Goal: Task Accomplishment & Management: Manage account settings

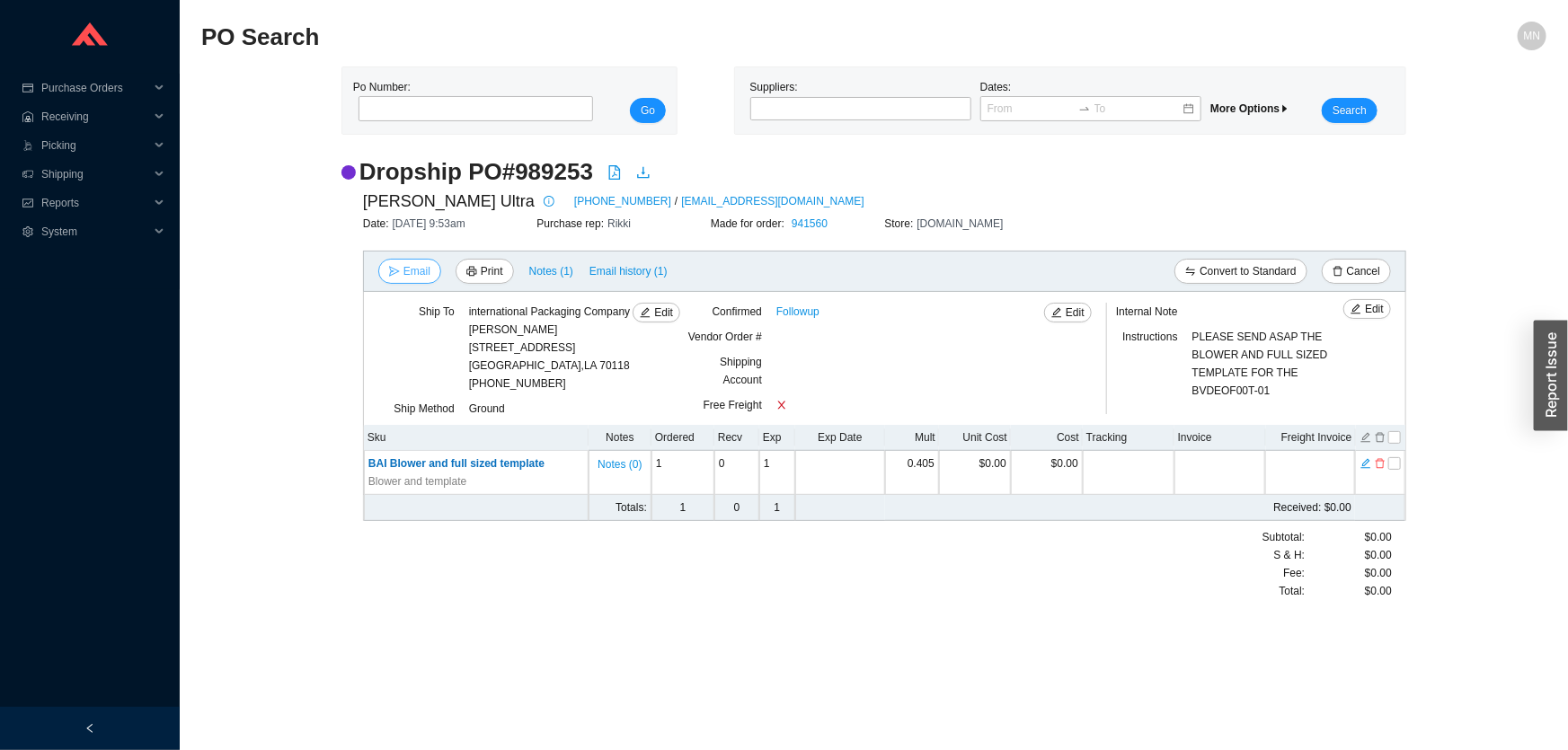
click at [409, 279] on span "Email" at bounding box center [417, 271] width 27 height 18
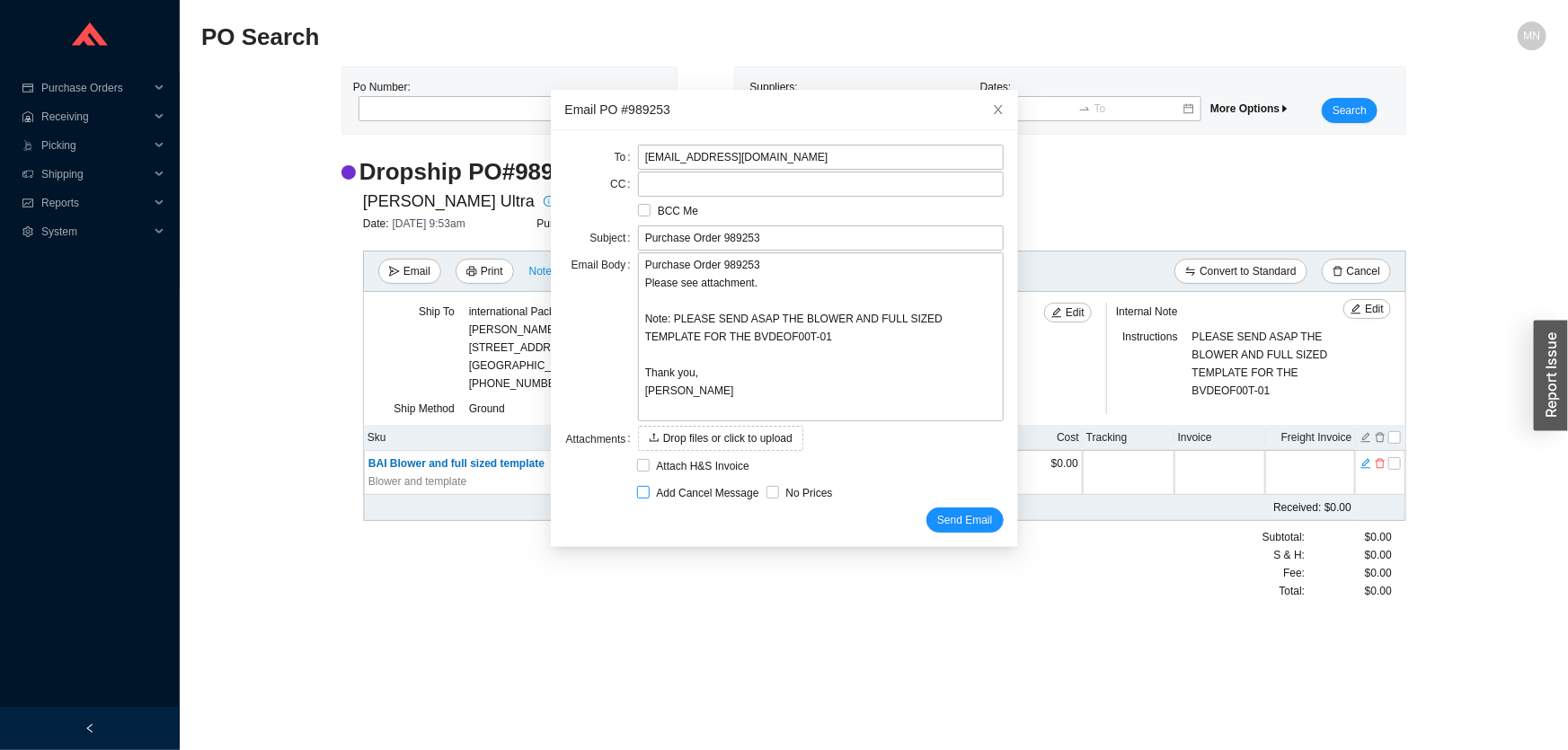
click at [694, 492] on span "Add Cancel Message" at bounding box center [708, 493] width 117 height 18
click at [650, 492] on input "Add Cancel Message" at bounding box center [642, 492] width 12 height 12
checkbox input "true"
type input "Purchase Order 989253 - PLEASE CANCEL"
type textarea "Please cancel and confirm via email. Thank you, Miri"
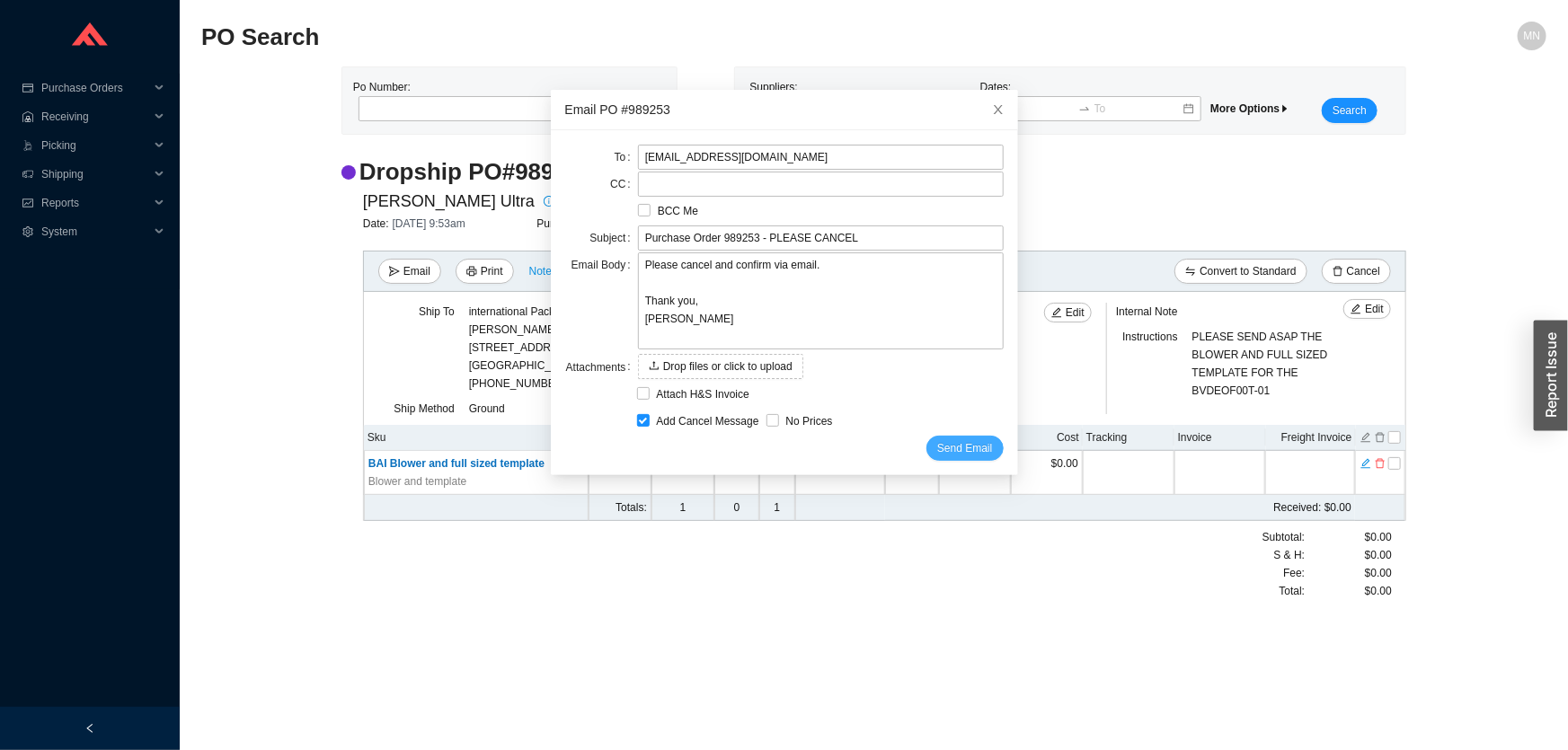
click at [940, 448] on span "Send Email" at bounding box center [964, 448] width 55 height 18
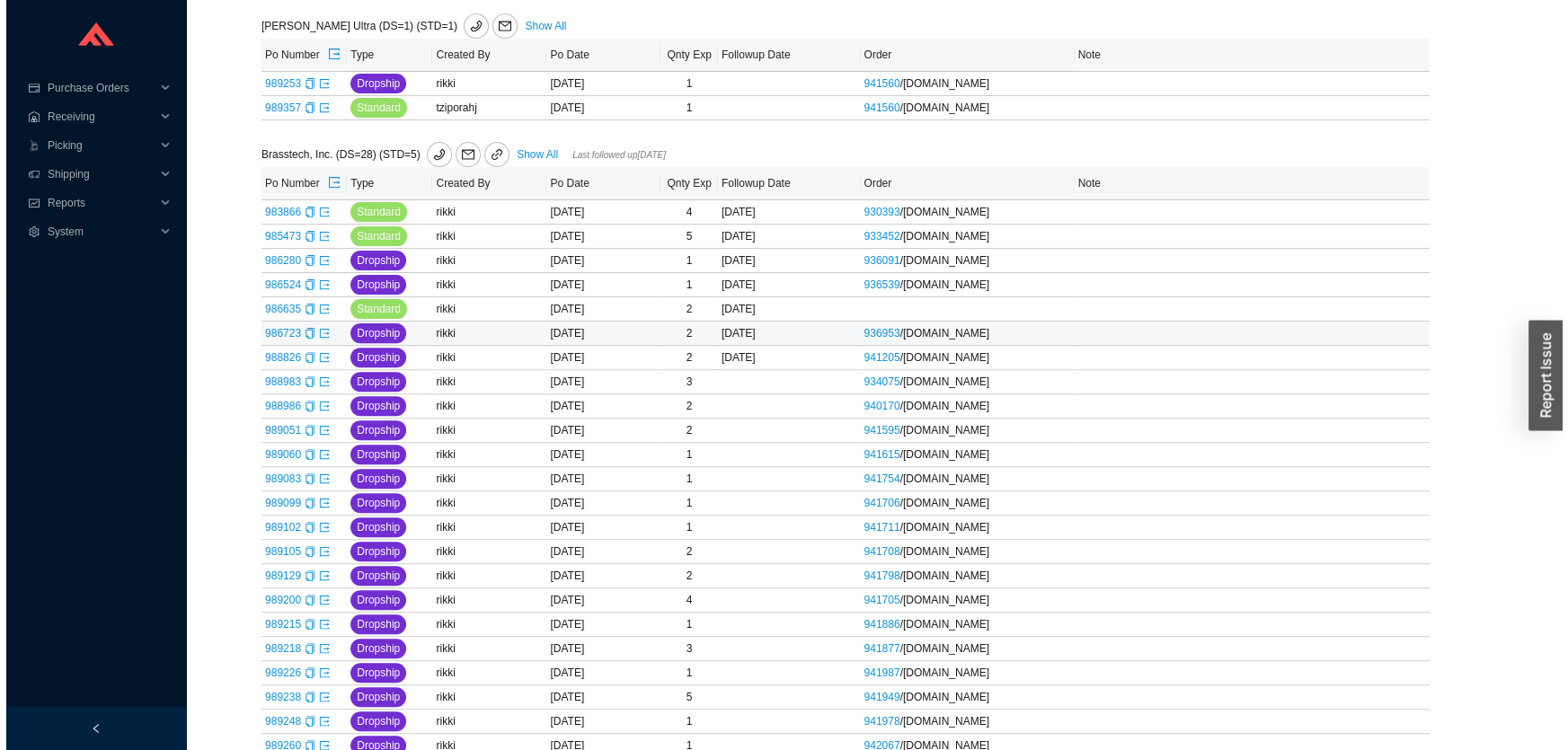
scroll to position [735, 0]
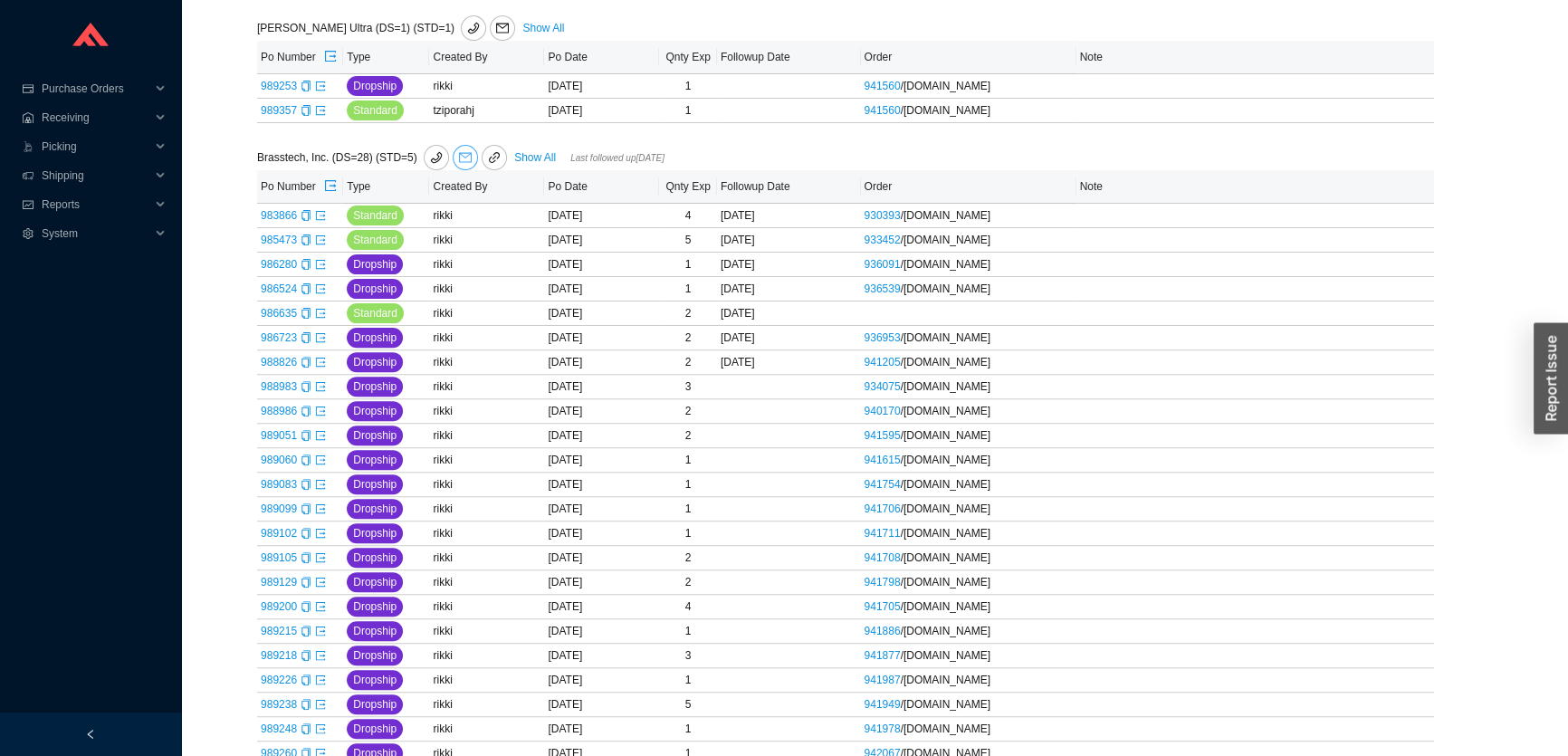
click at [470, 157] on span "mail" at bounding box center [465, 157] width 24 height 12
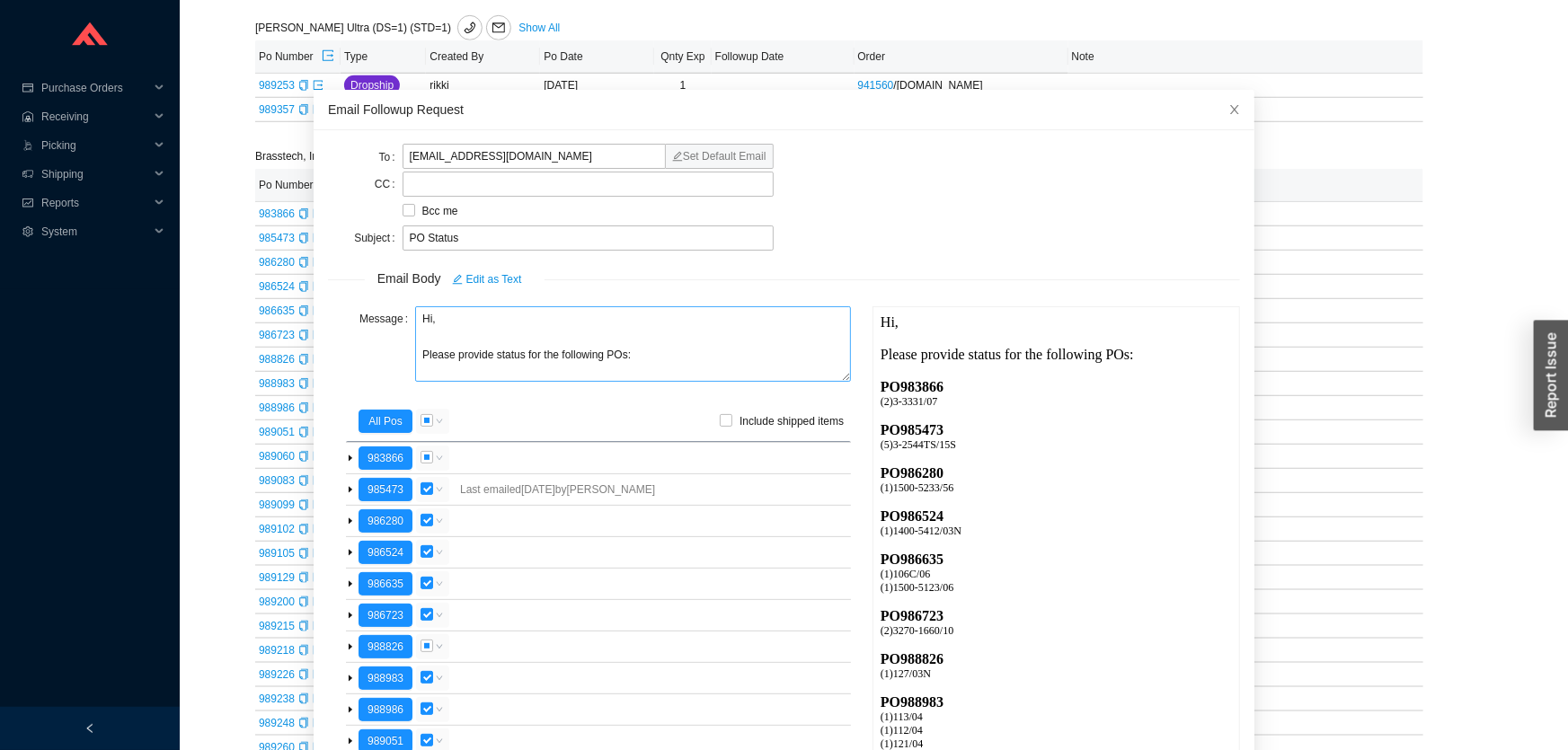
scroll to position [0, 0]
drag, startPoint x: 554, startPoint y: 152, endPoint x: 128, endPoint y: 152, distance: 426.0
click at [449, 158] on input "virginiagonvales@deltafaucet.com" at bounding box center [534, 156] width 264 height 26
click at [439, 160] on input "virginiagonvales@deltafaucet.com" at bounding box center [534, 156] width 264 height 26
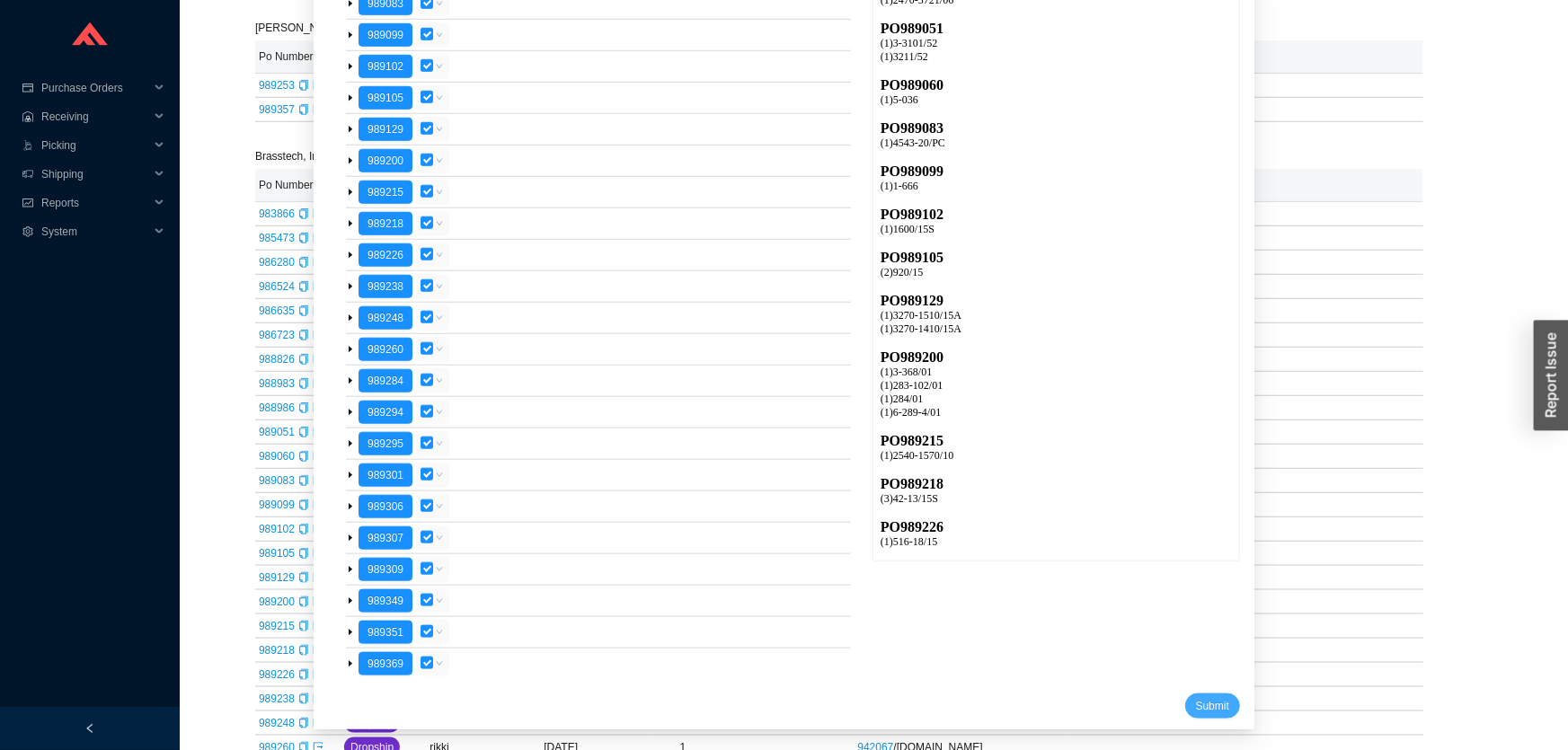
click at [1196, 701] on span "Submit" at bounding box center [1212, 706] width 33 height 18
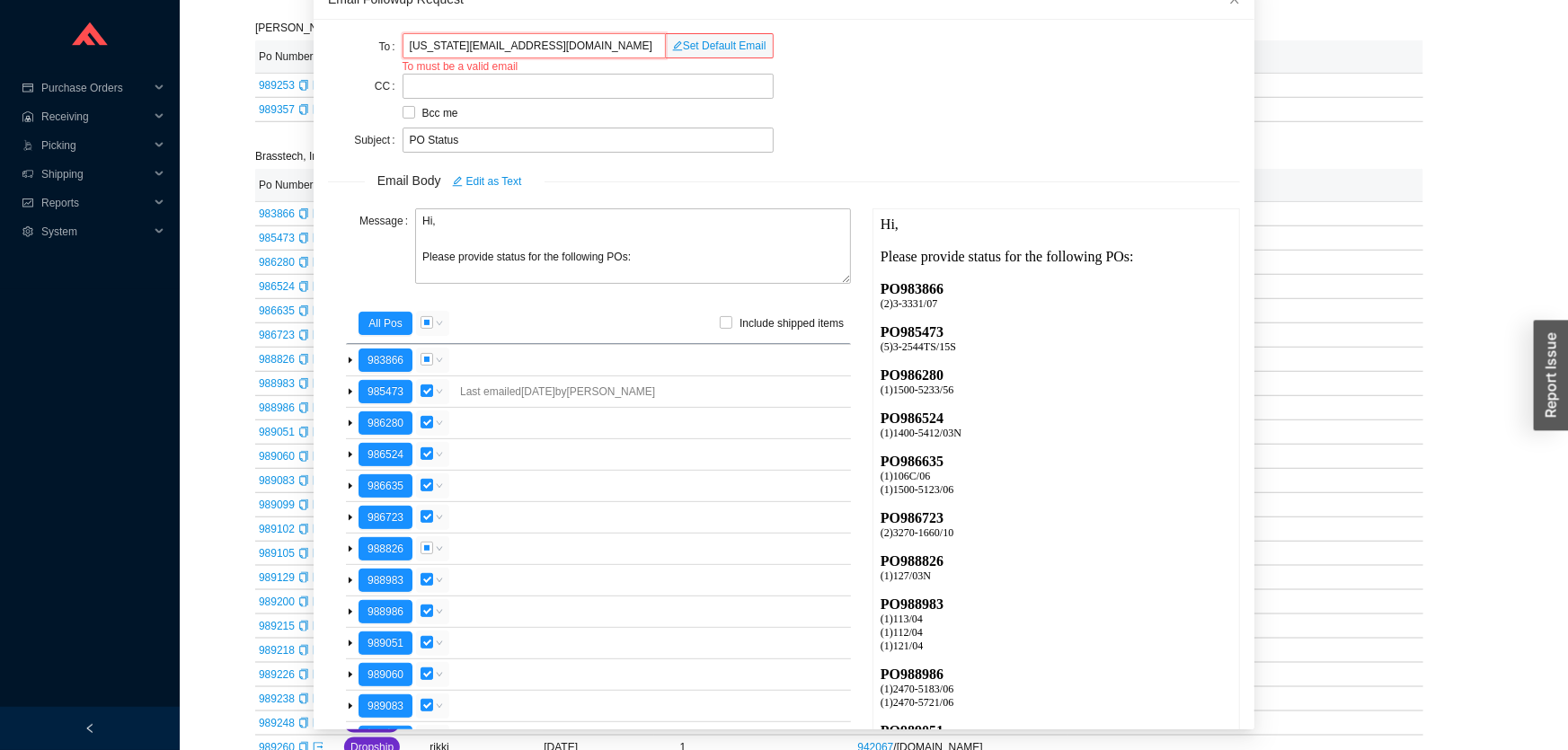
click at [594, 38] on input "virginia.gonvales@deltafaucet.com" at bounding box center [534, 45] width 264 height 26
drag, startPoint x: 406, startPoint y: 47, endPoint x: 385, endPoint y: 45, distance: 21.1
click at [385, 46] on div "To virginia.gonvales@deltafaucet.com Set Default Email To must be a valid email" at bounding box center [551, 54] width 446 height 40
click at [478, 46] on input "virginia.gonvales@deltafaucet.com" at bounding box center [534, 45] width 264 height 26
click at [444, 43] on input "virginia.gonvales@deltafaucet.com" at bounding box center [534, 45] width 264 height 26
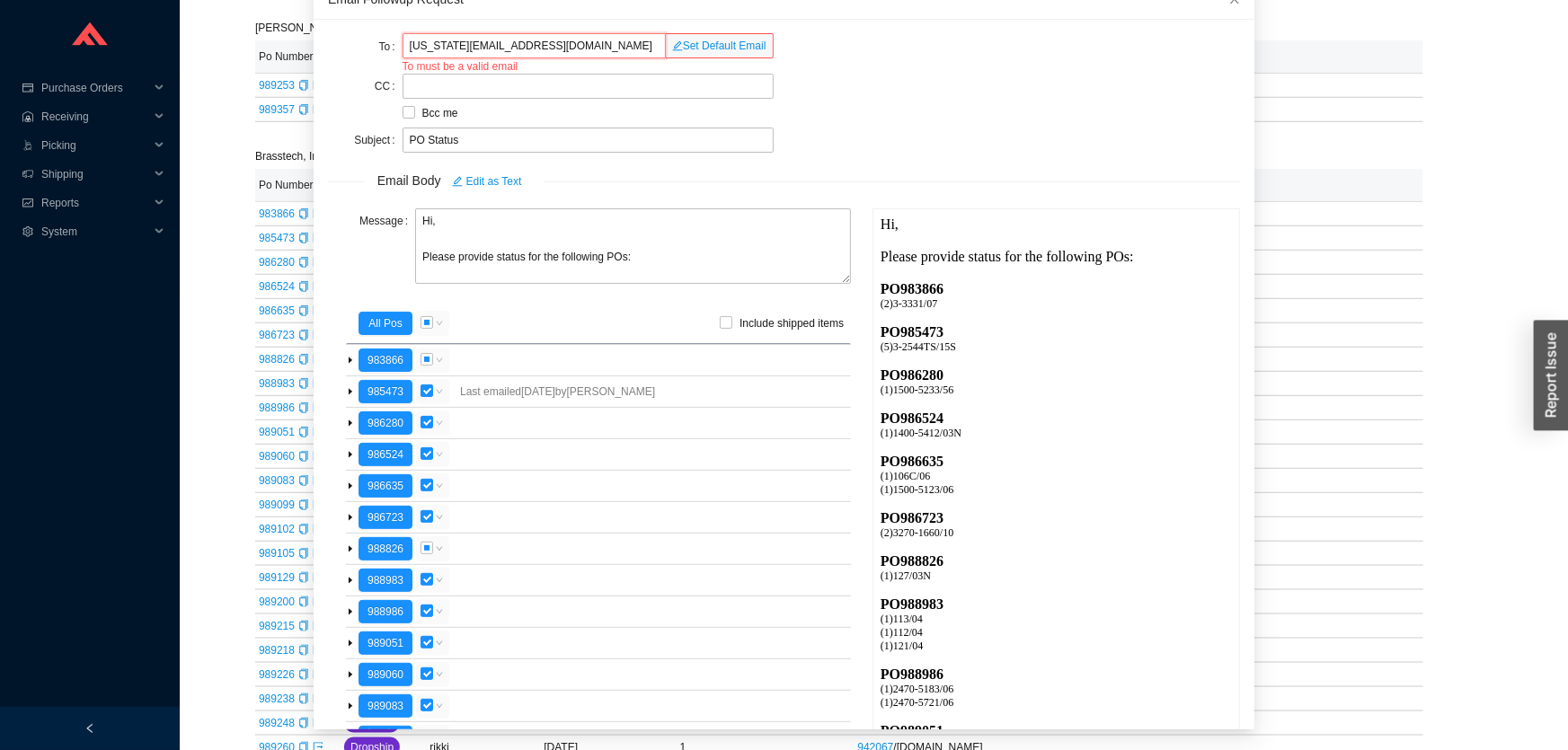
click at [585, 49] on input "virginia.gonvales@deltafaucet.com" at bounding box center [534, 45] width 264 height 26
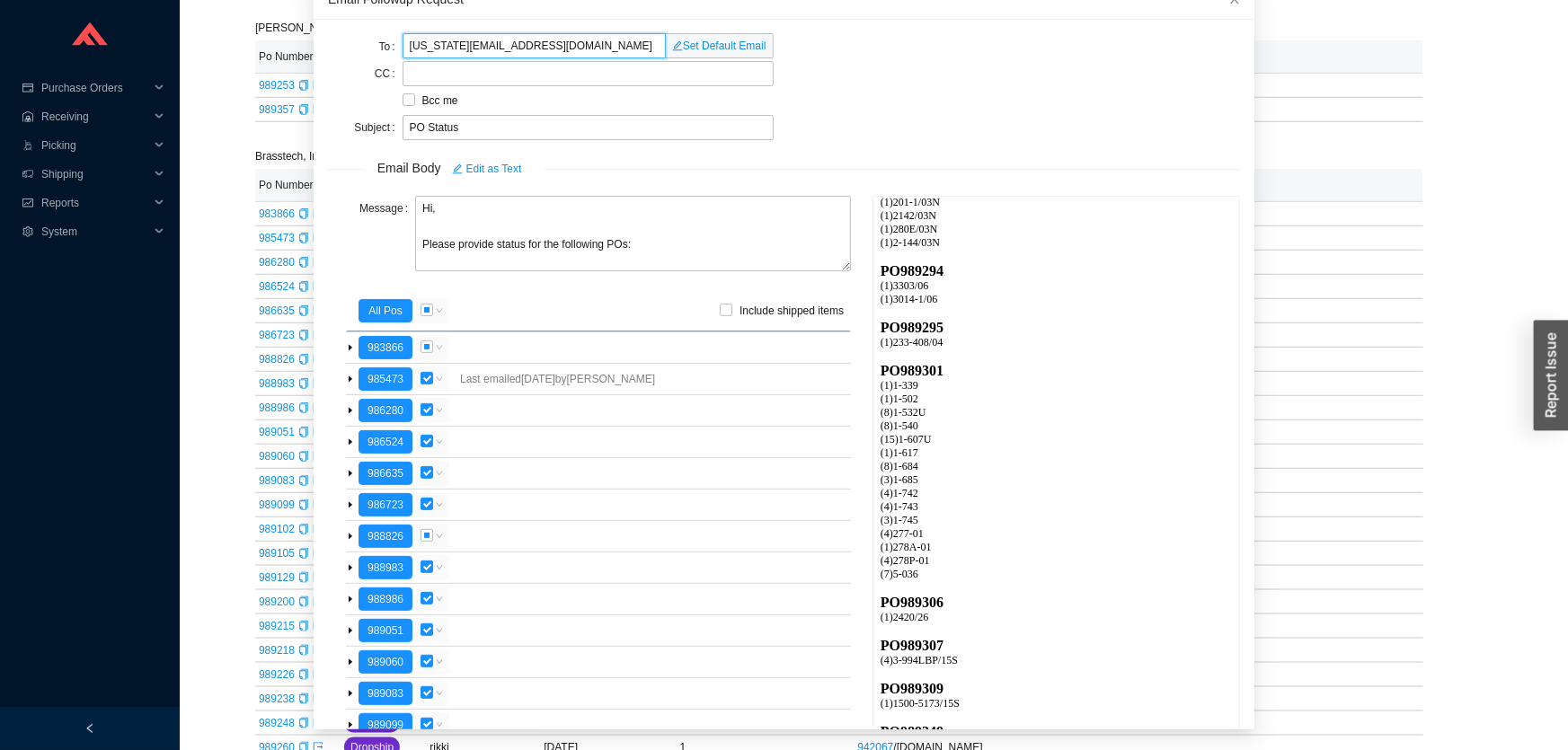
scroll to position [690, 0]
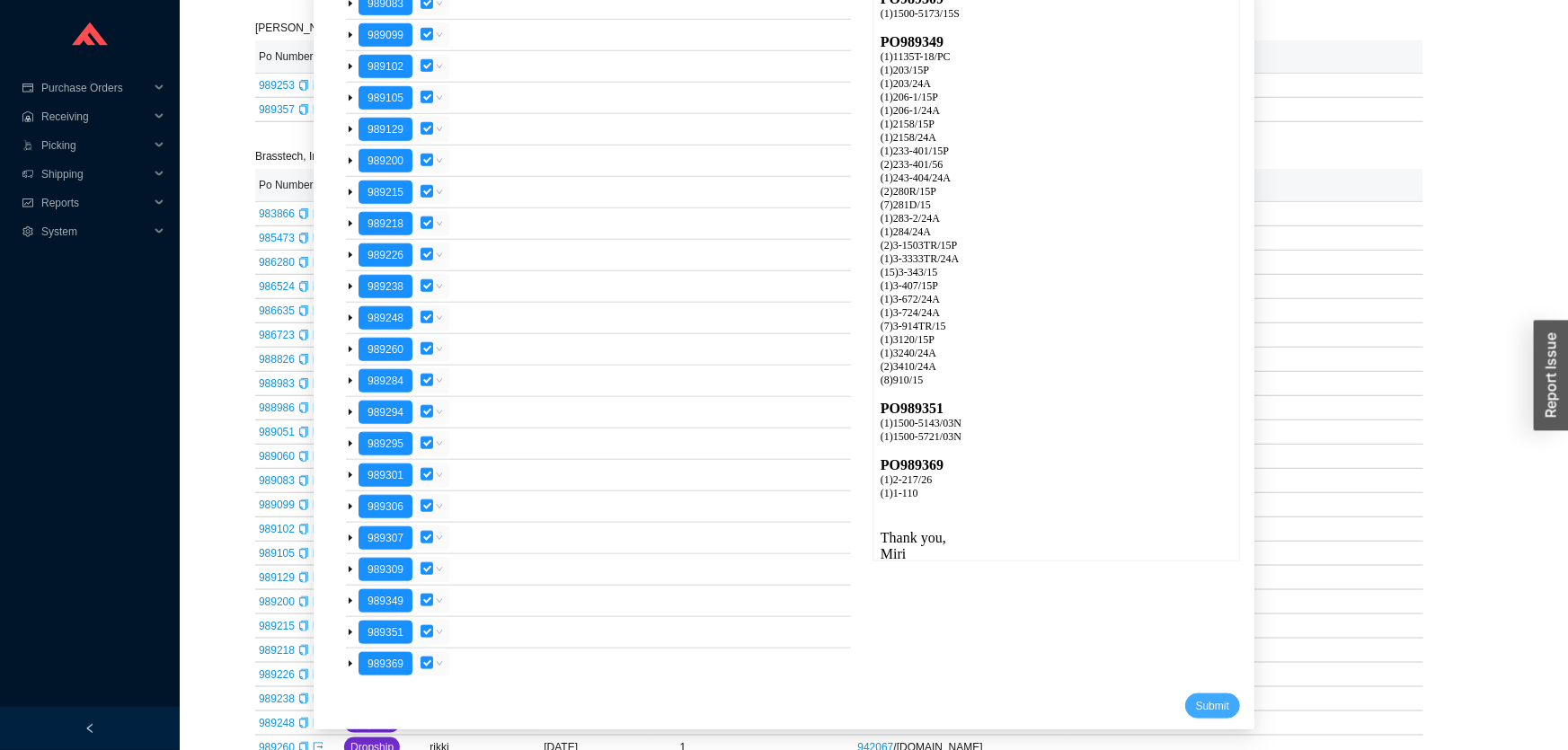
type input "virginia.gonvales@deltafaucet.com"
click at [1196, 697] on span "Submit" at bounding box center [1212, 706] width 33 height 18
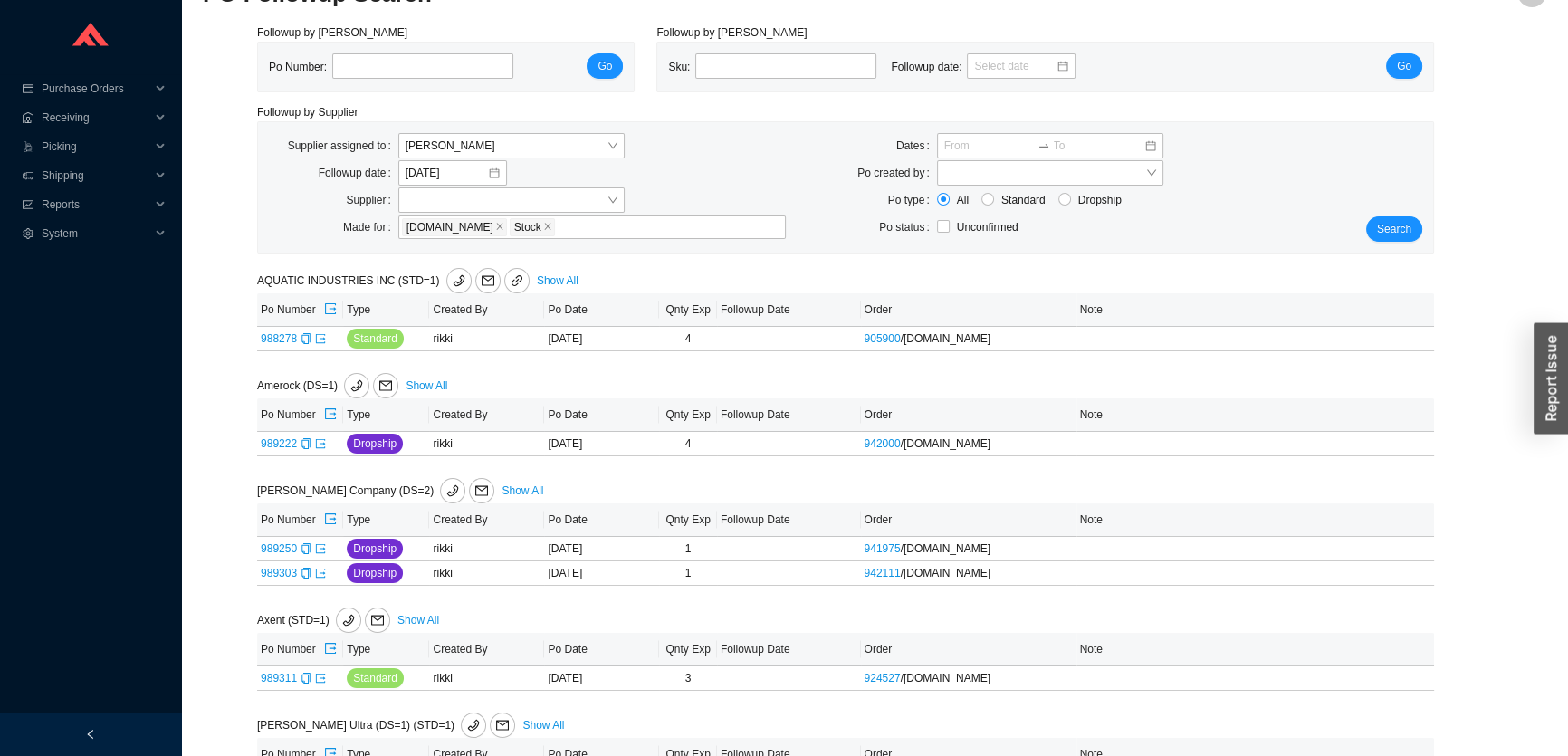
scroll to position [0, 0]
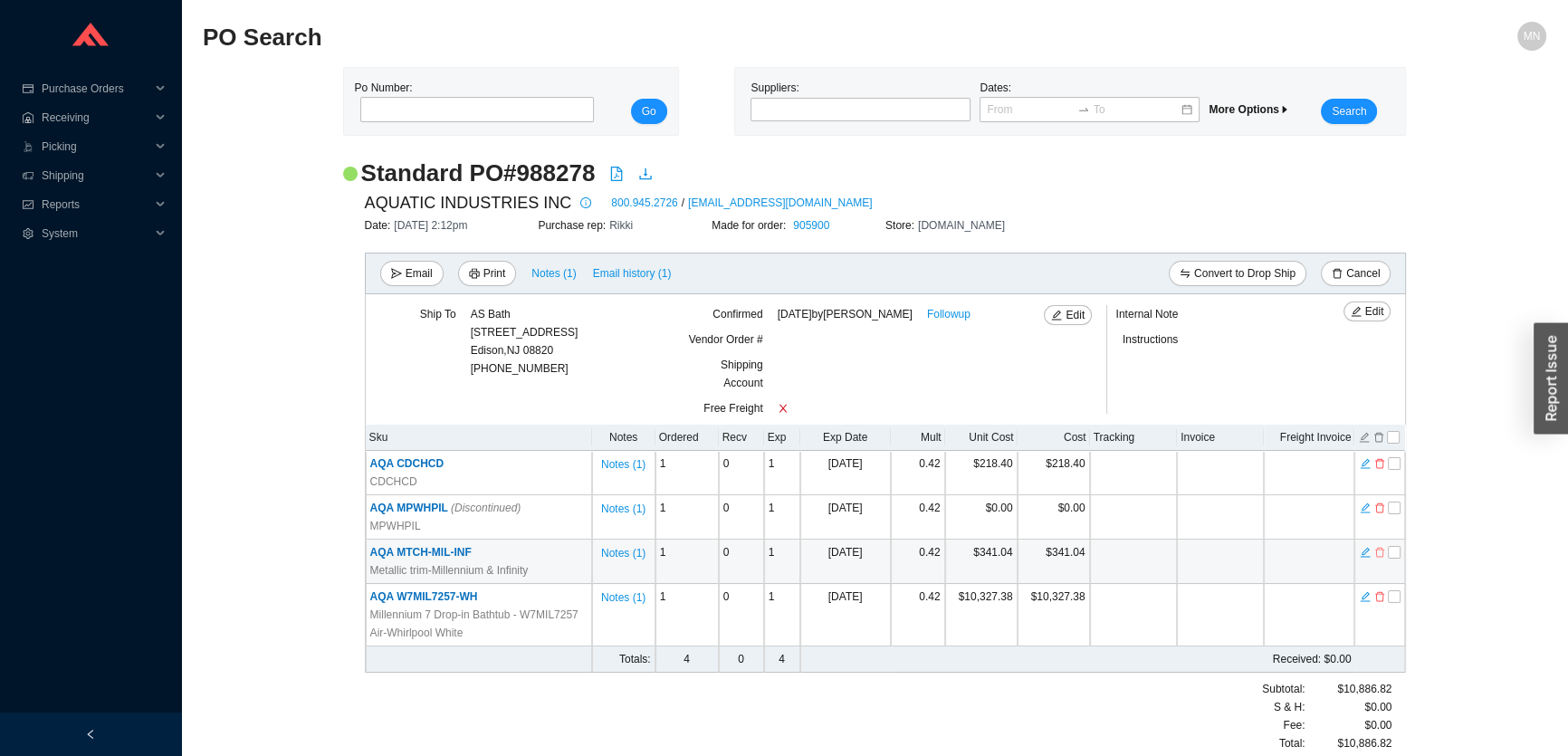
click at [1379, 550] on icon "delete" at bounding box center [1379, 551] width 10 height 12
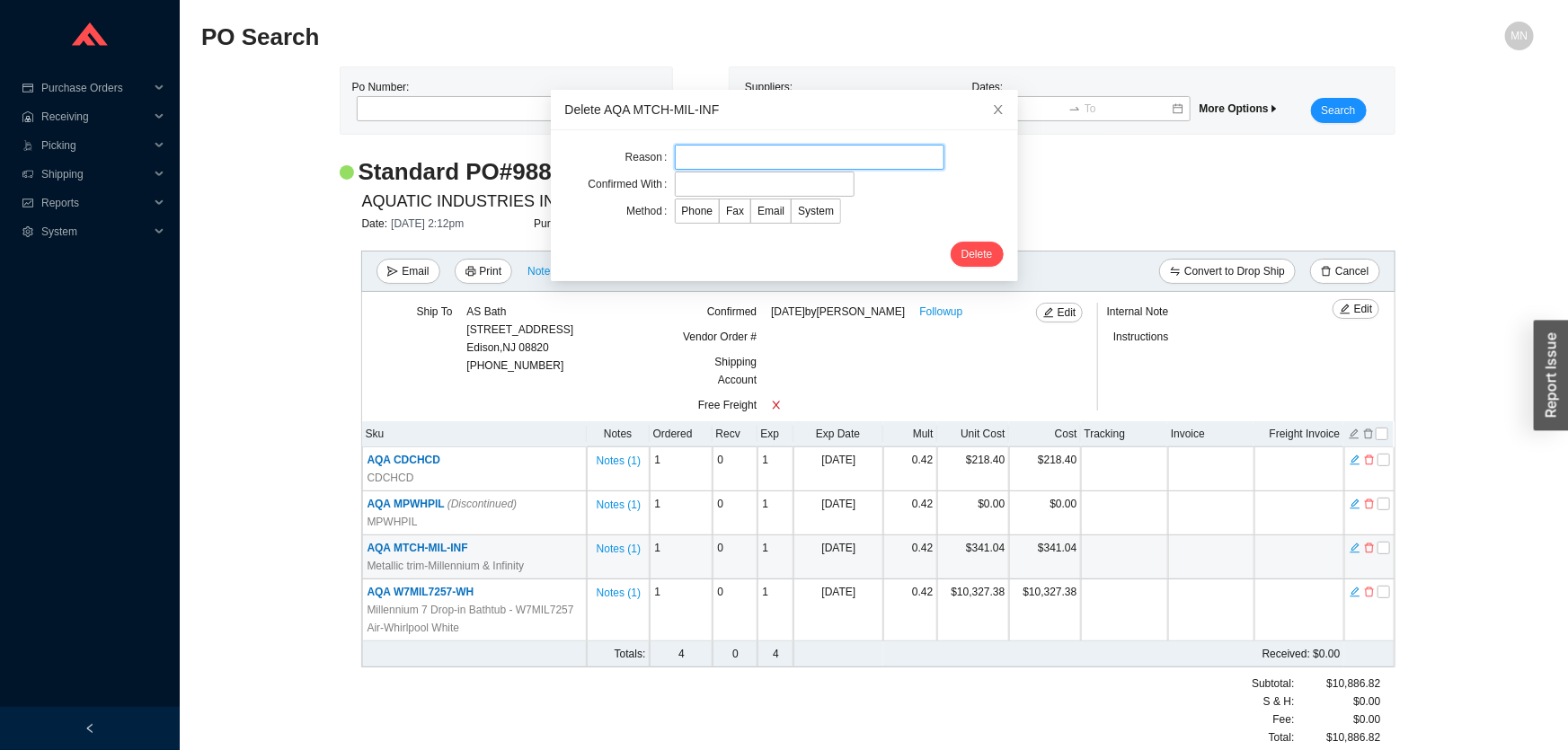
click at [722, 157] on input "text" at bounding box center [809, 157] width 269 height 26
drag, startPoint x: 768, startPoint y: 162, endPoint x: 583, endPoint y: 162, distance: 185.0
click at [583, 162] on div "Reason customer request" at bounding box center [784, 157] width 438 height 26
type input "discontinued"
click at [733, 178] on input "text" at bounding box center [764, 184] width 179 height 26
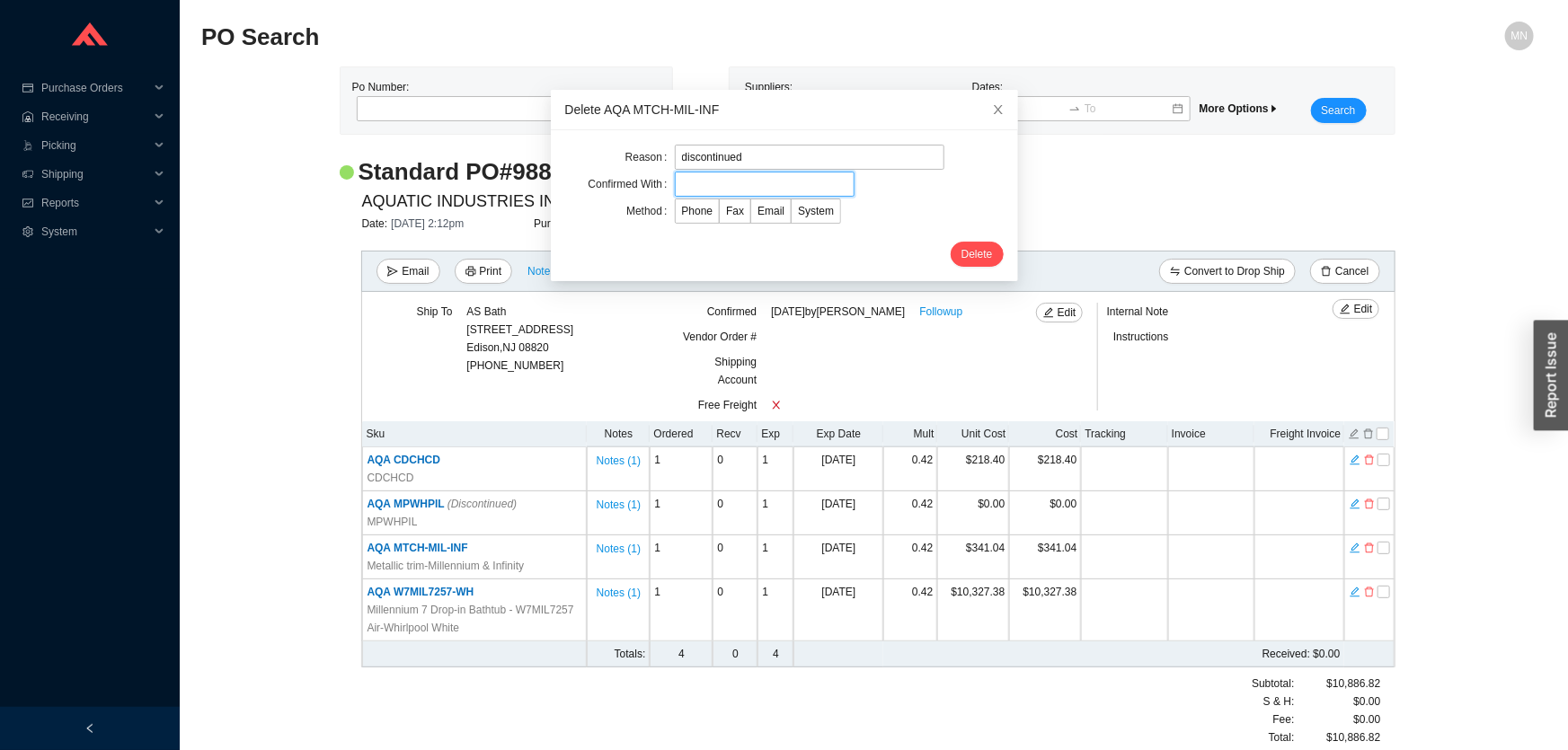
type input "Orders"
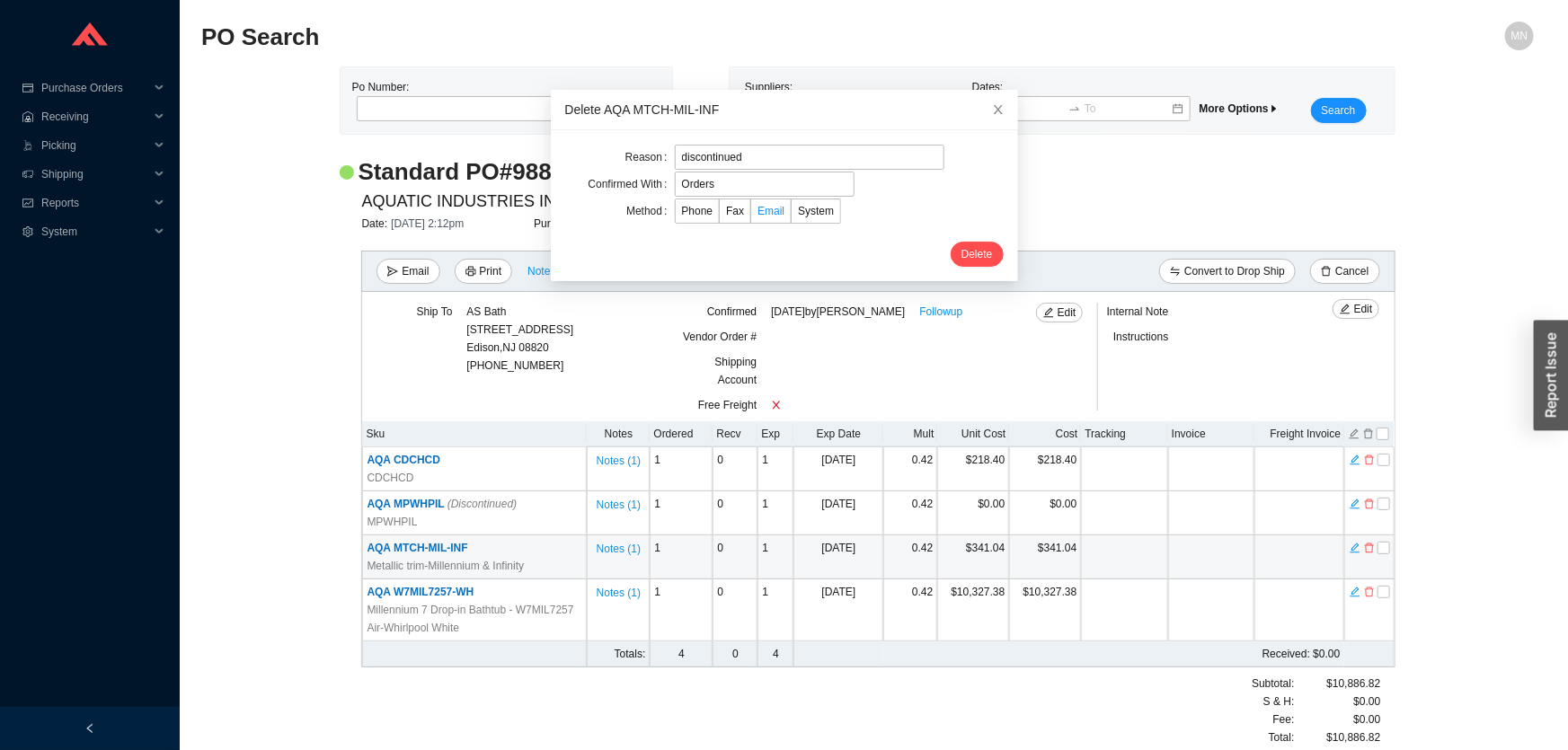
click at [758, 211] on span "Email" at bounding box center [771, 211] width 27 height 12
click at [751, 214] on input "Email" at bounding box center [751, 214] width 0 height 0
click at [965, 254] on span "Delete" at bounding box center [977, 254] width 31 height 18
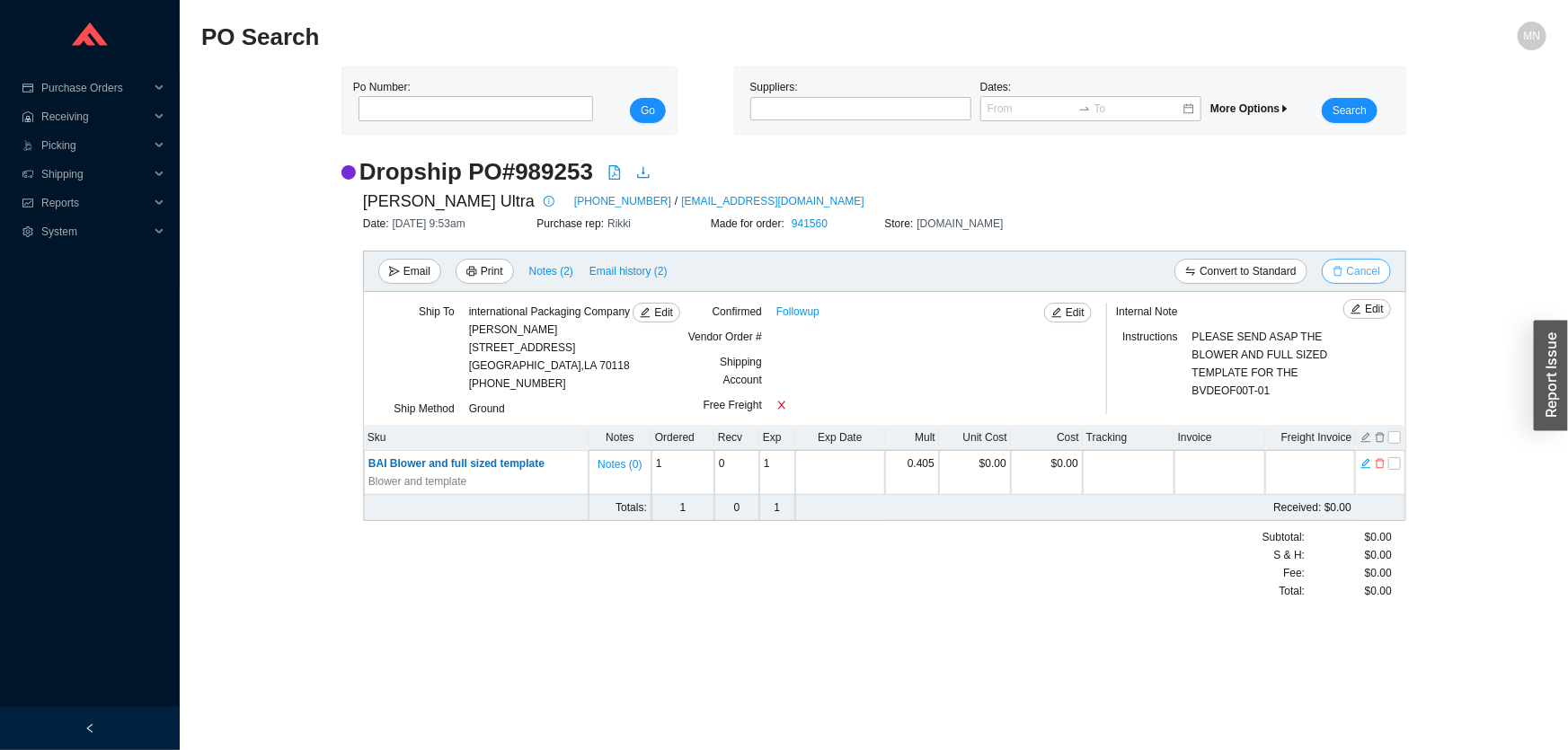
click at [1350, 275] on span "Cancel" at bounding box center [1363, 271] width 33 height 18
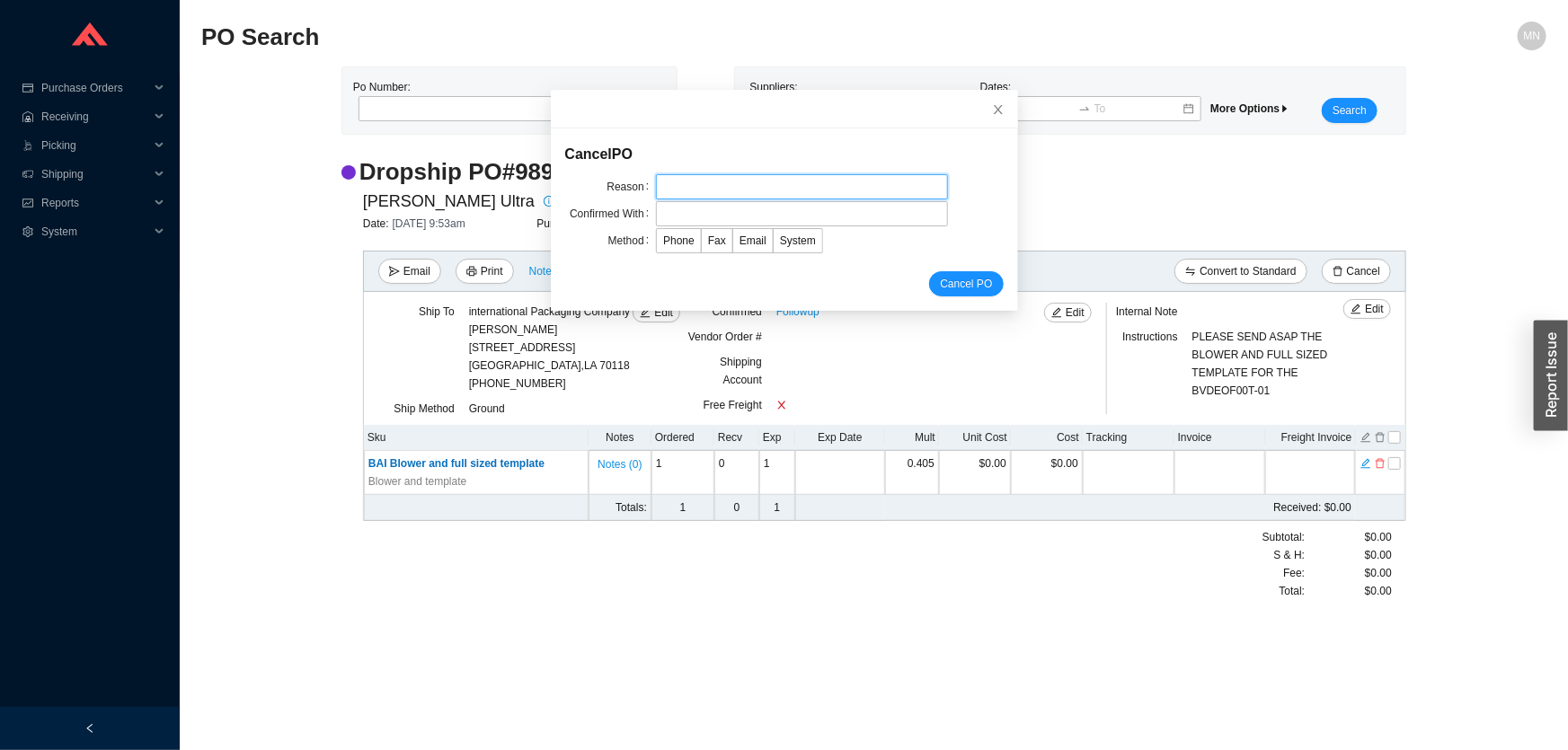
click at [763, 184] on input "text" at bounding box center [801, 187] width 292 height 26
type input "customer request"
drag, startPoint x: 767, startPoint y: 196, endPoint x: 741, endPoint y: 217, distance: 33.4
click at [741, 217] on input "text" at bounding box center [801, 213] width 292 height 26
type input "Orders"
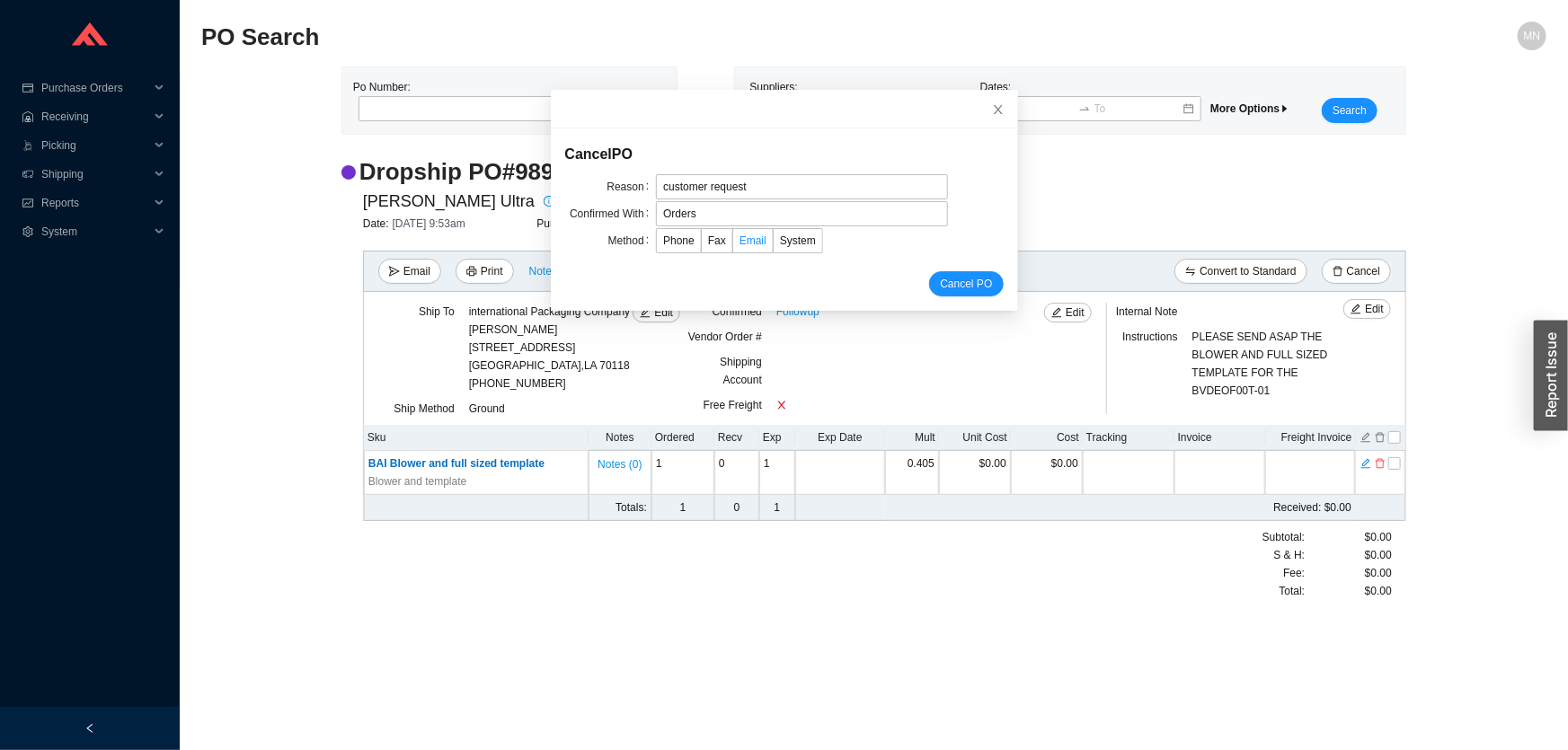
click at [740, 236] on span "Email" at bounding box center [753, 240] width 27 height 12
click at [733, 245] on input "Email" at bounding box center [733, 245] width 0 height 0
click at [940, 281] on span "Cancel PO" at bounding box center [965, 283] width 52 height 18
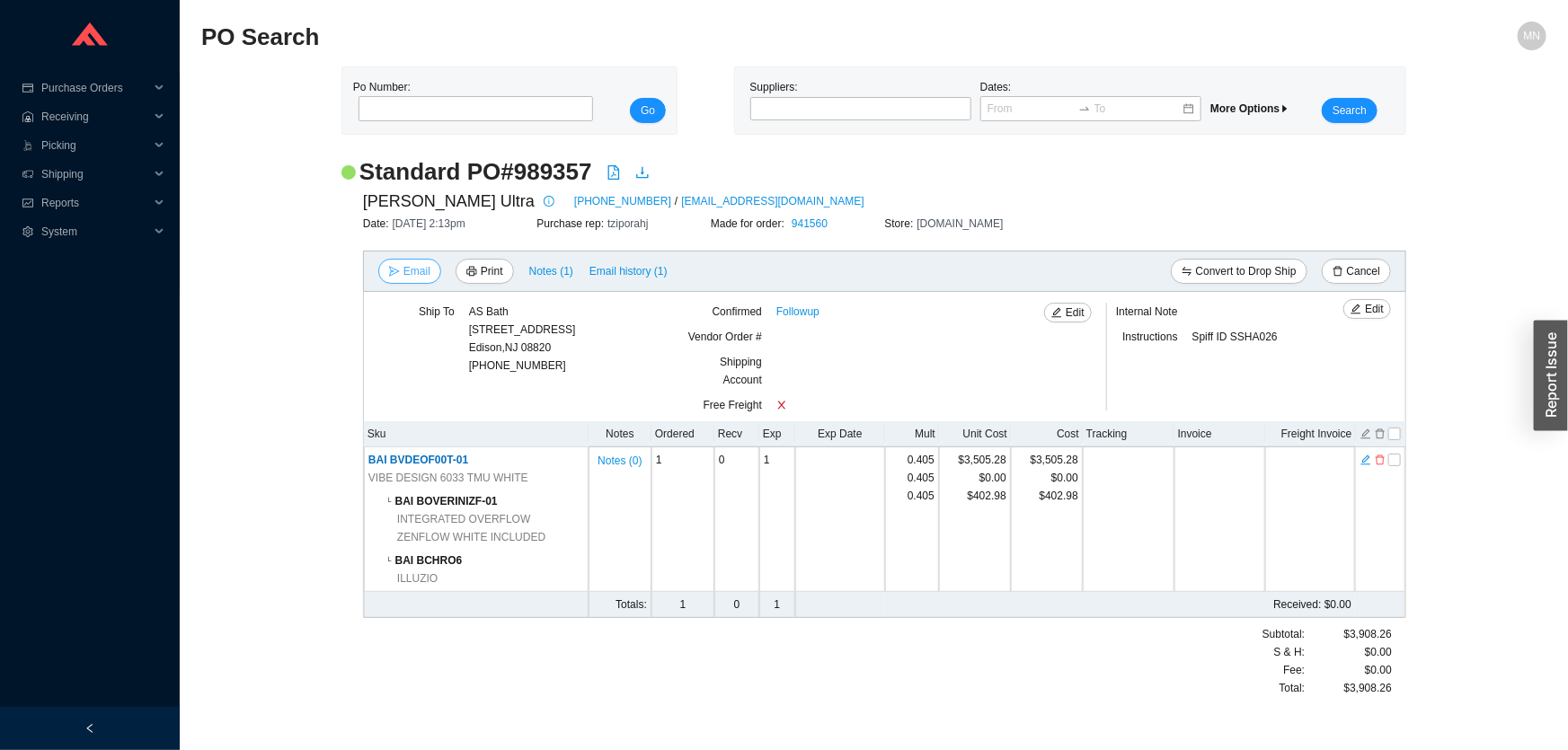
click at [419, 269] on span "Email" at bounding box center [417, 271] width 27 height 18
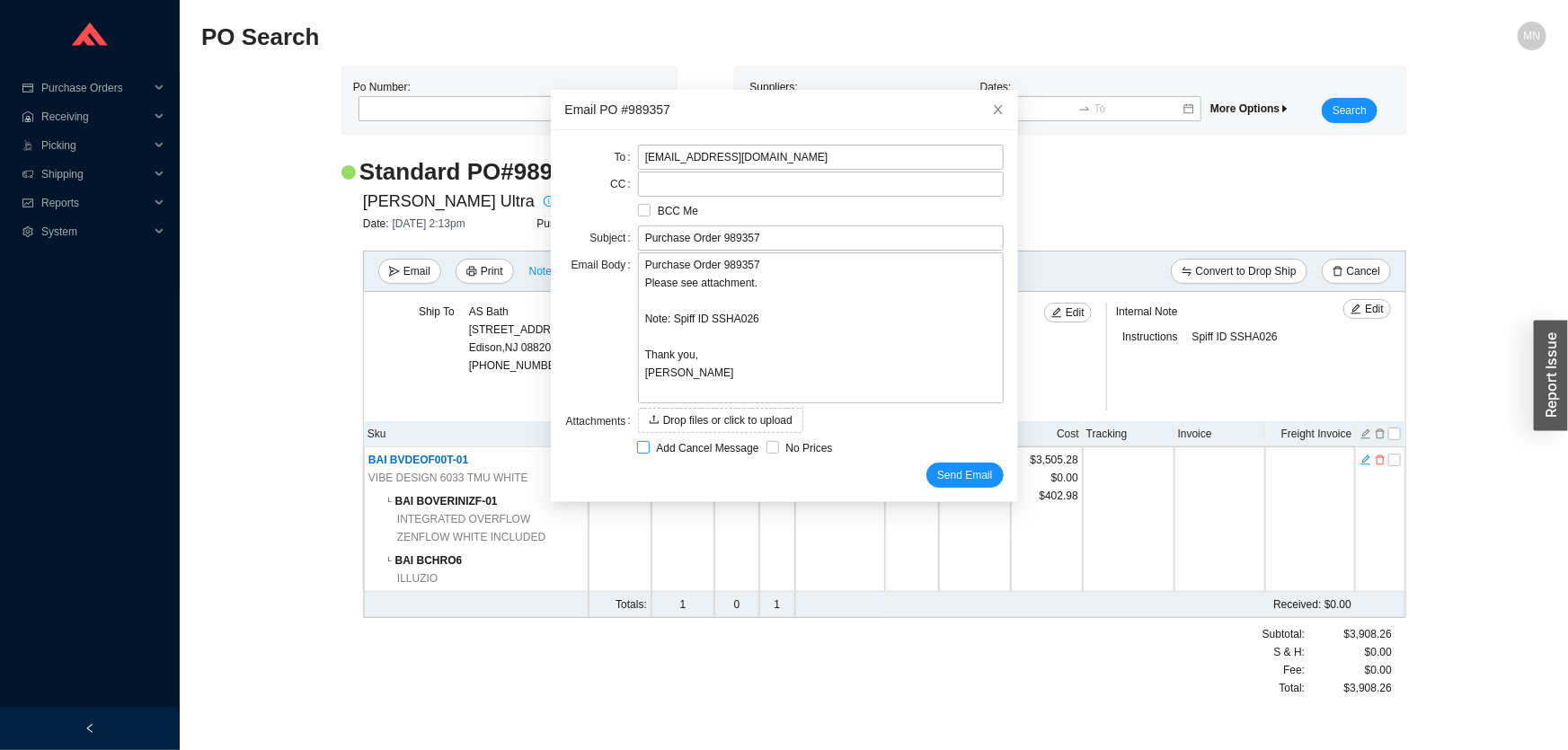
click at [697, 446] on span "Add Cancel Message" at bounding box center [708, 448] width 117 height 18
click at [650, 446] on input "Add Cancel Message" at bounding box center [642, 447] width 12 height 12
checkbox input "true"
type input "Purchase Order 989357 - PLEASE CANCEL"
type textarea "Please cancel and confirm via email. Thank you, Miri"
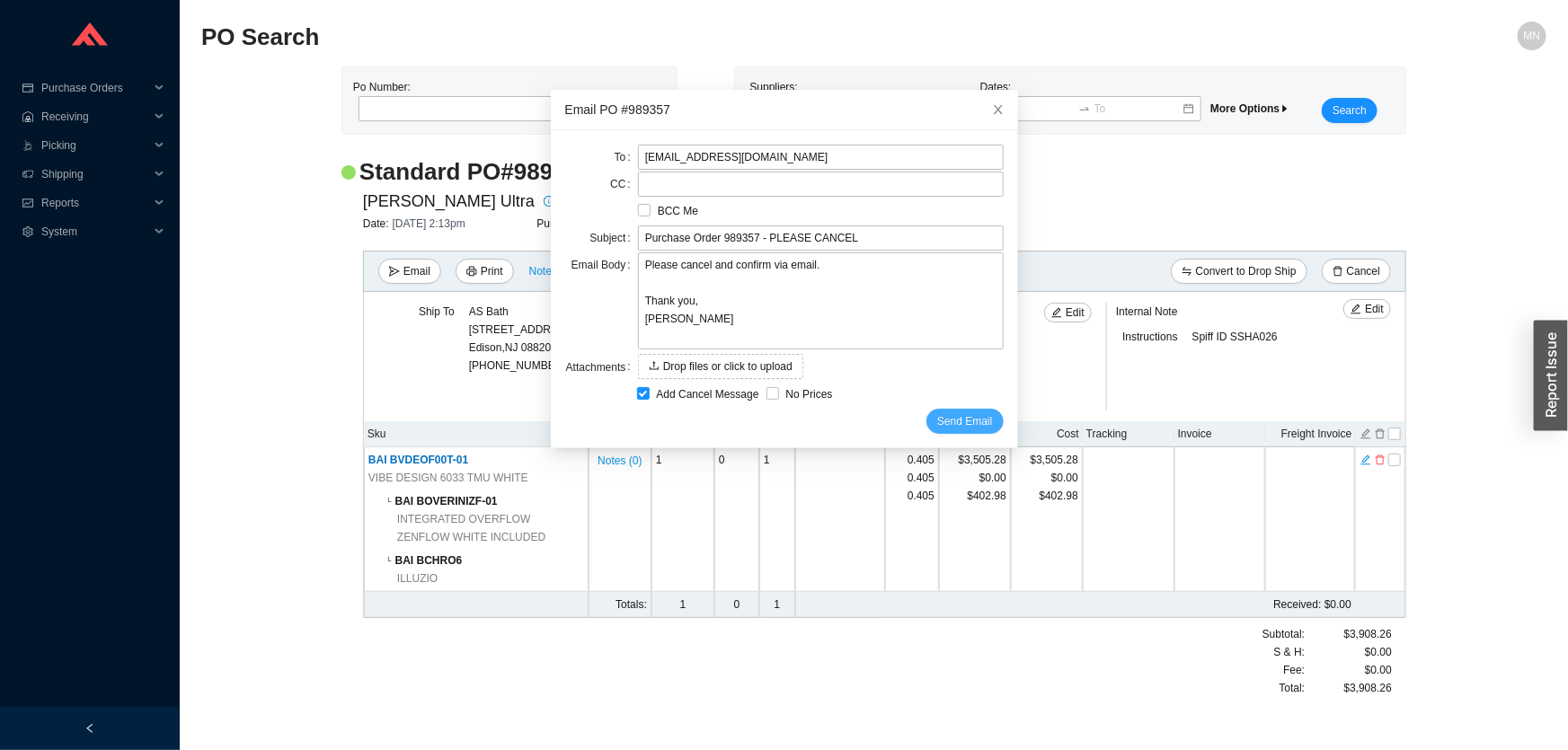
click at [956, 418] on span "Send Email" at bounding box center [964, 421] width 55 height 18
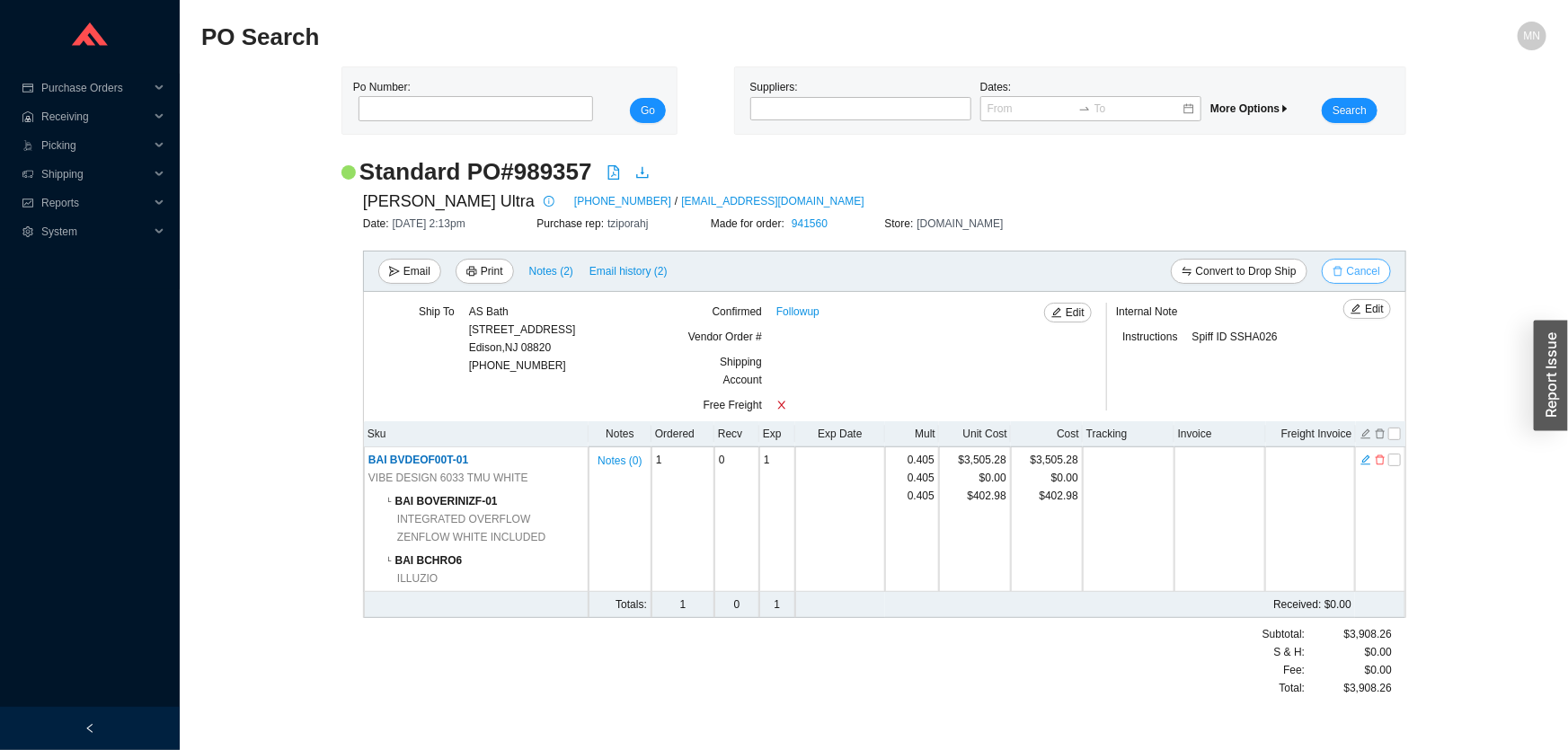
click at [1338, 264] on button "Cancel" at bounding box center [1355, 271] width 69 height 26
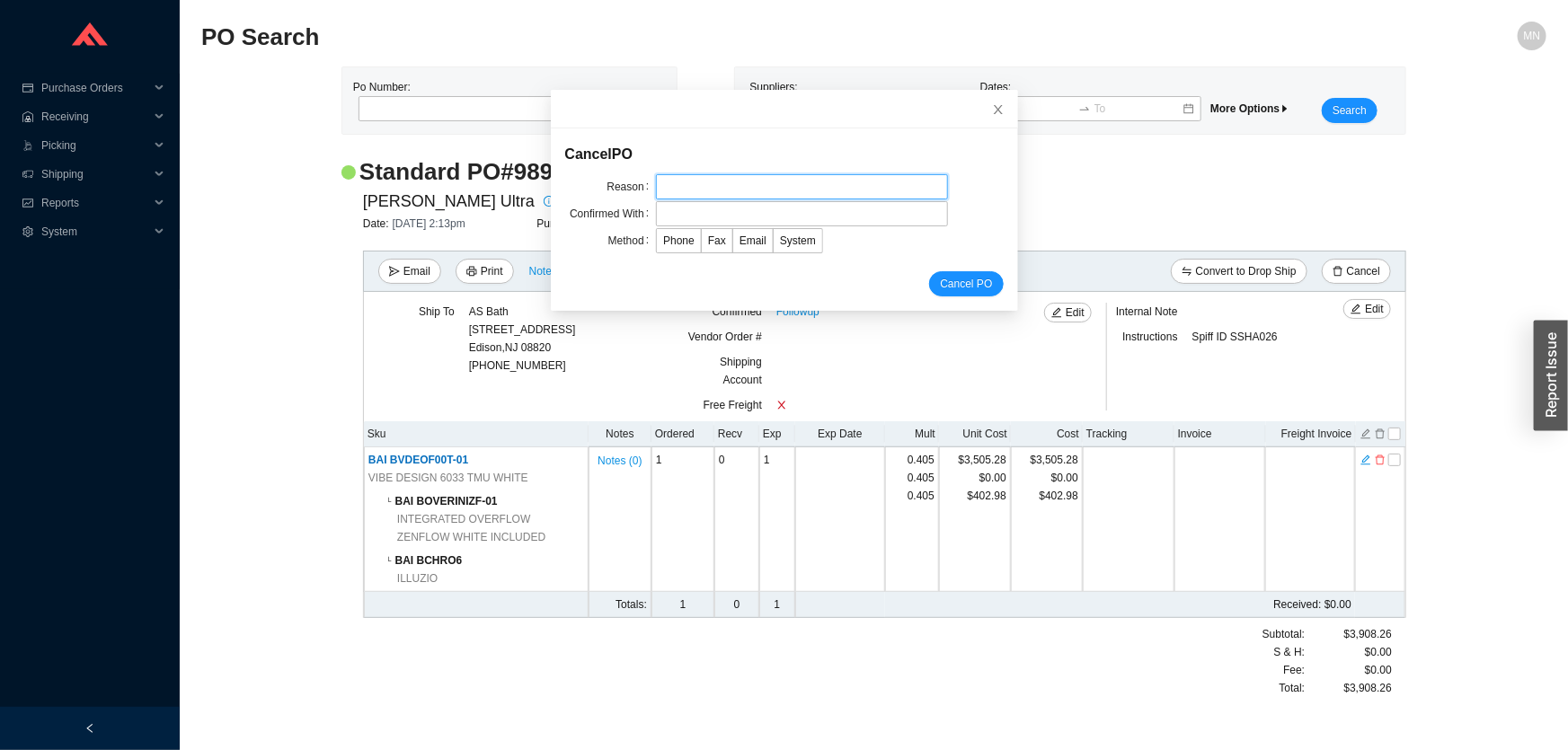
click at [761, 187] on input "text" at bounding box center [801, 187] width 292 height 26
drag, startPoint x: 767, startPoint y: 193, endPoint x: 519, endPoint y: 189, distance: 248.0
click at [519, 189] on body "Purchase Orders .warehouse_svg__a{fill:none;stroke:currentColor;stroke-linecap:…" at bounding box center [784, 375] width 1568 height 750
type input "customer request"
click at [722, 206] on input "text" at bounding box center [801, 213] width 292 height 26
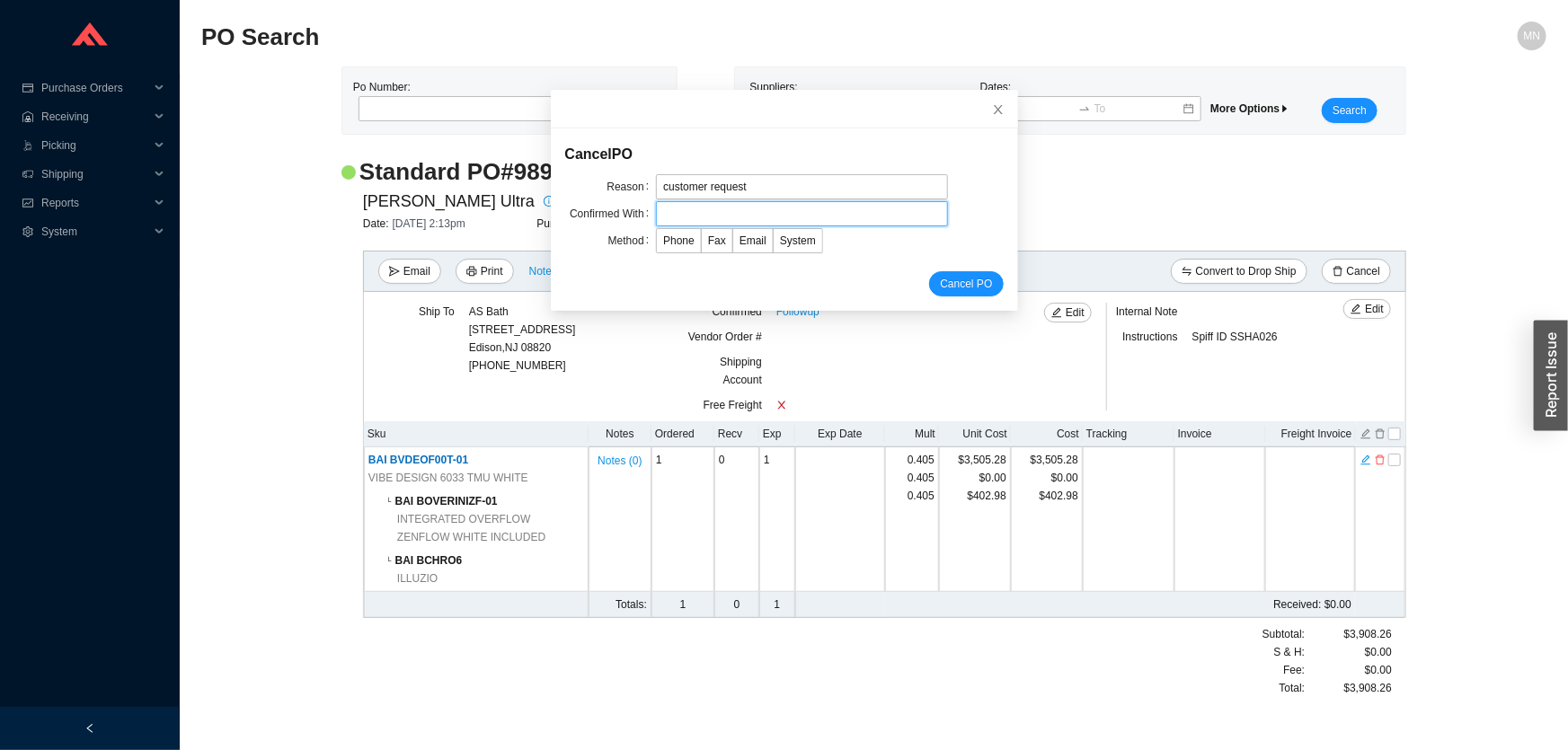
type input "Orders"
click at [740, 238] on span "Email" at bounding box center [753, 240] width 27 height 12
click at [733, 245] on input "Email" at bounding box center [733, 245] width 0 height 0
click at [942, 281] on span "Cancel PO" at bounding box center [965, 283] width 52 height 18
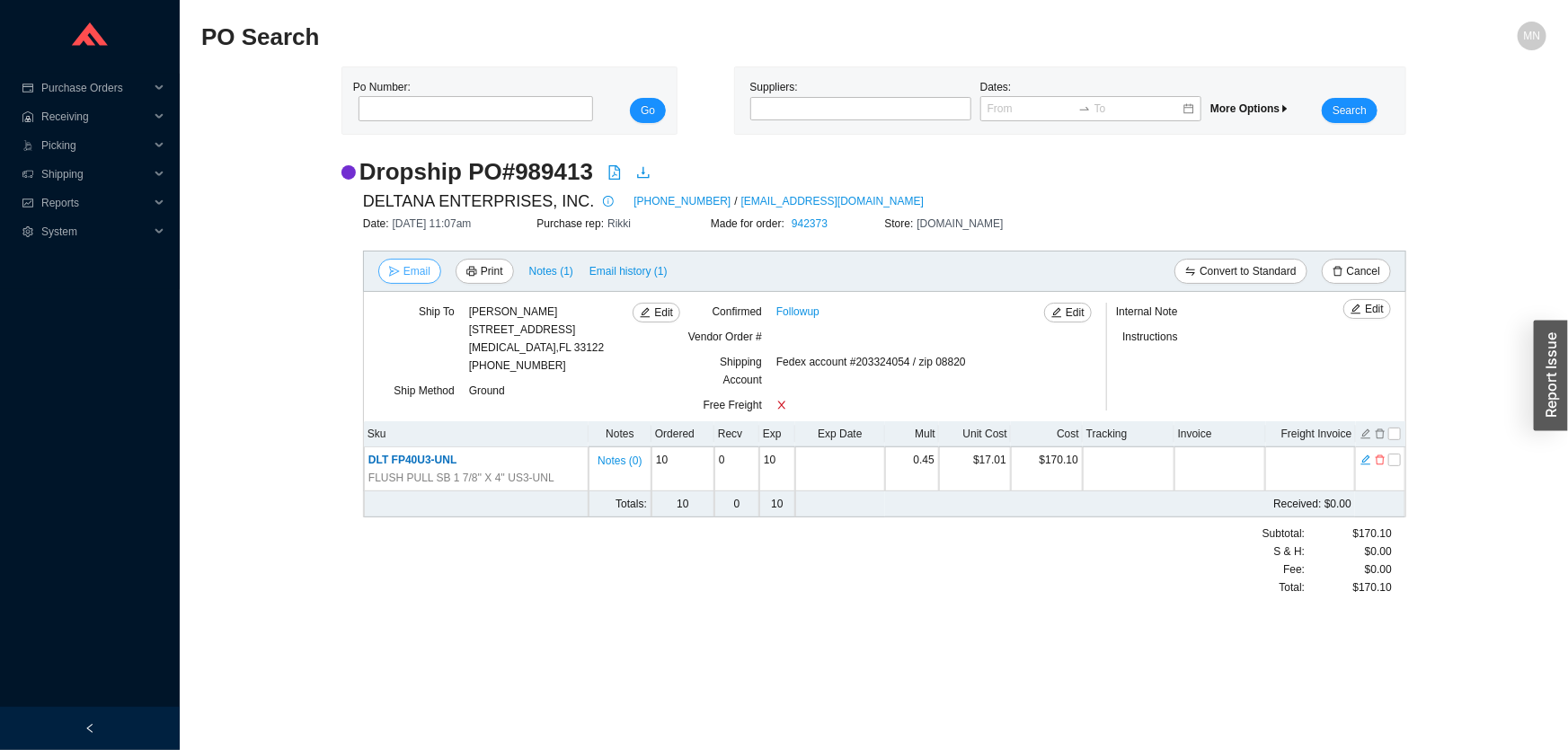
click at [421, 269] on span "Email" at bounding box center [417, 271] width 27 height 18
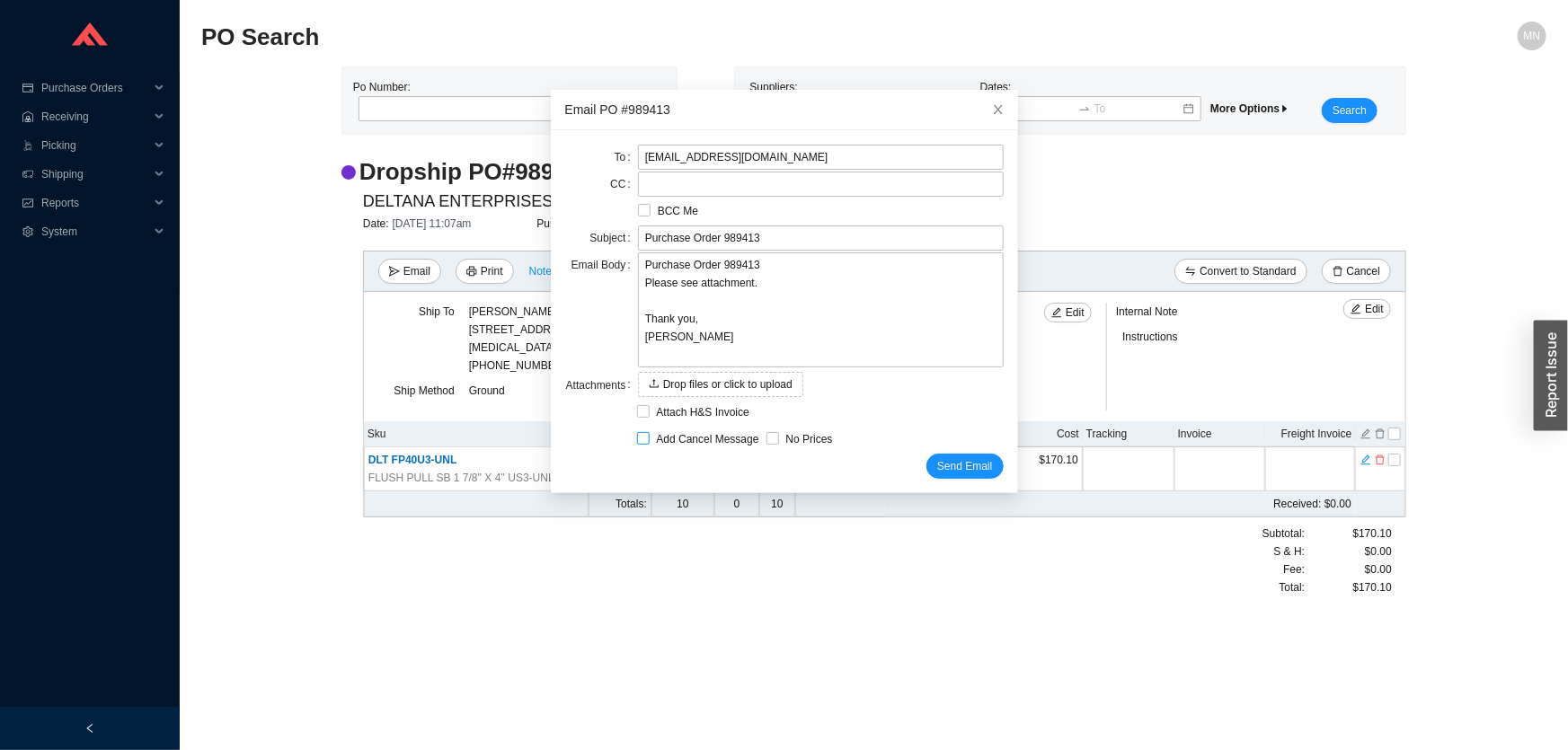
click at [690, 439] on span "Add Cancel Message" at bounding box center [708, 439] width 117 height 18
click at [650, 439] on input "Add Cancel Message" at bounding box center [642, 437] width 12 height 12
checkbox input "true"
type input "Purchase Order 989413 - PLEASE CANCEL"
type textarea "Please cancel and confirm via email. Thank you, [PERSON_NAME]"
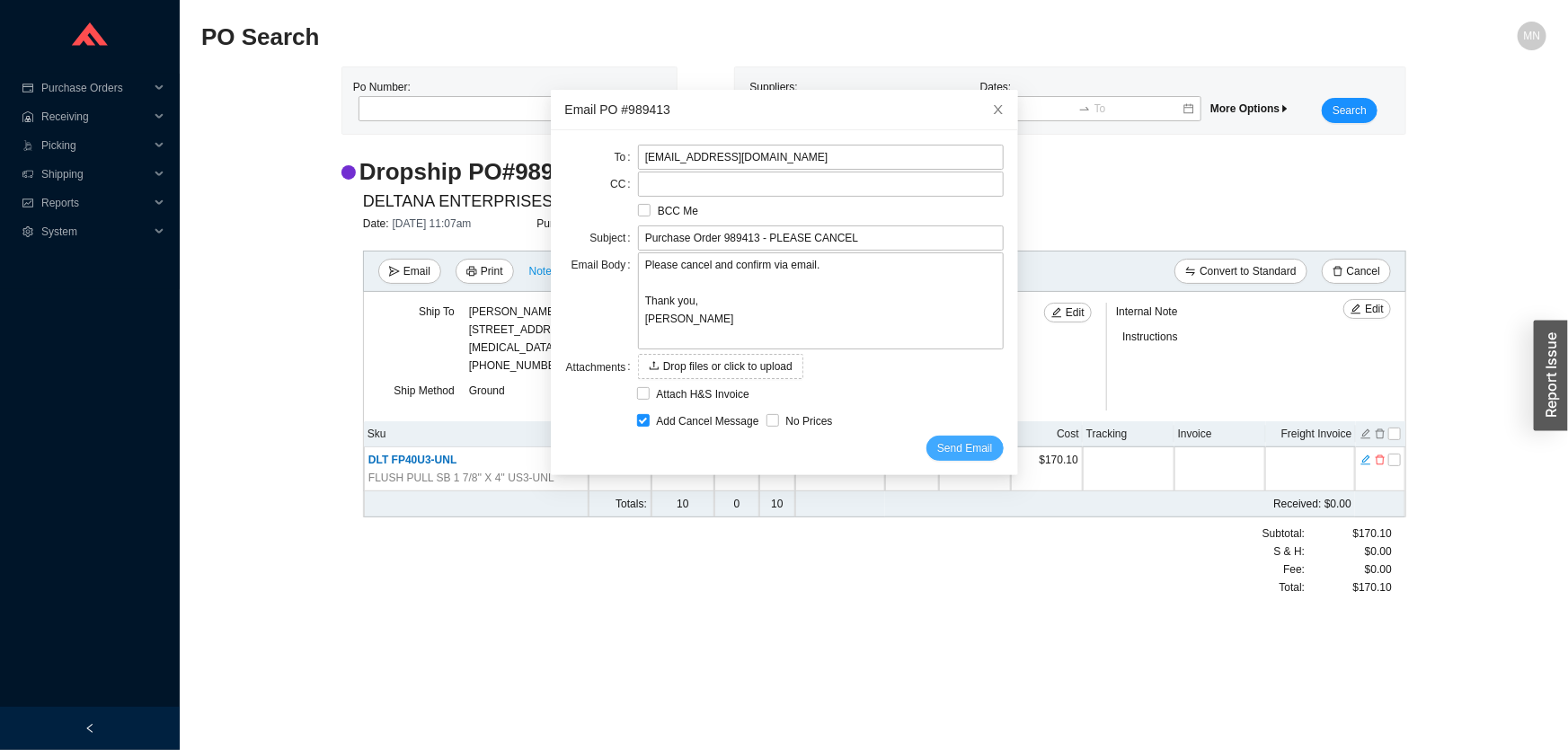
click at [946, 444] on span "Send Email" at bounding box center [964, 448] width 55 height 18
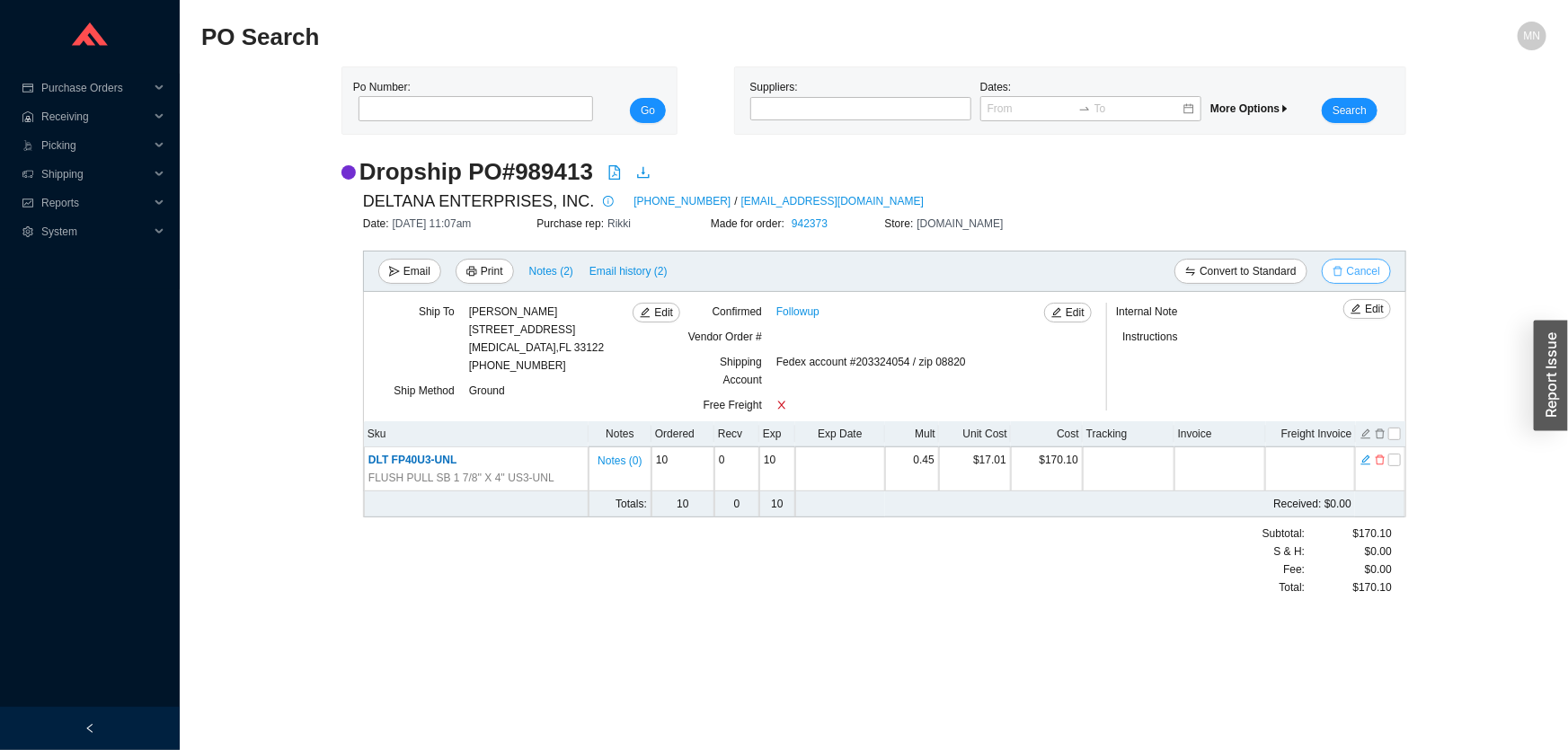
click at [1348, 265] on span "Cancel" at bounding box center [1363, 271] width 33 height 18
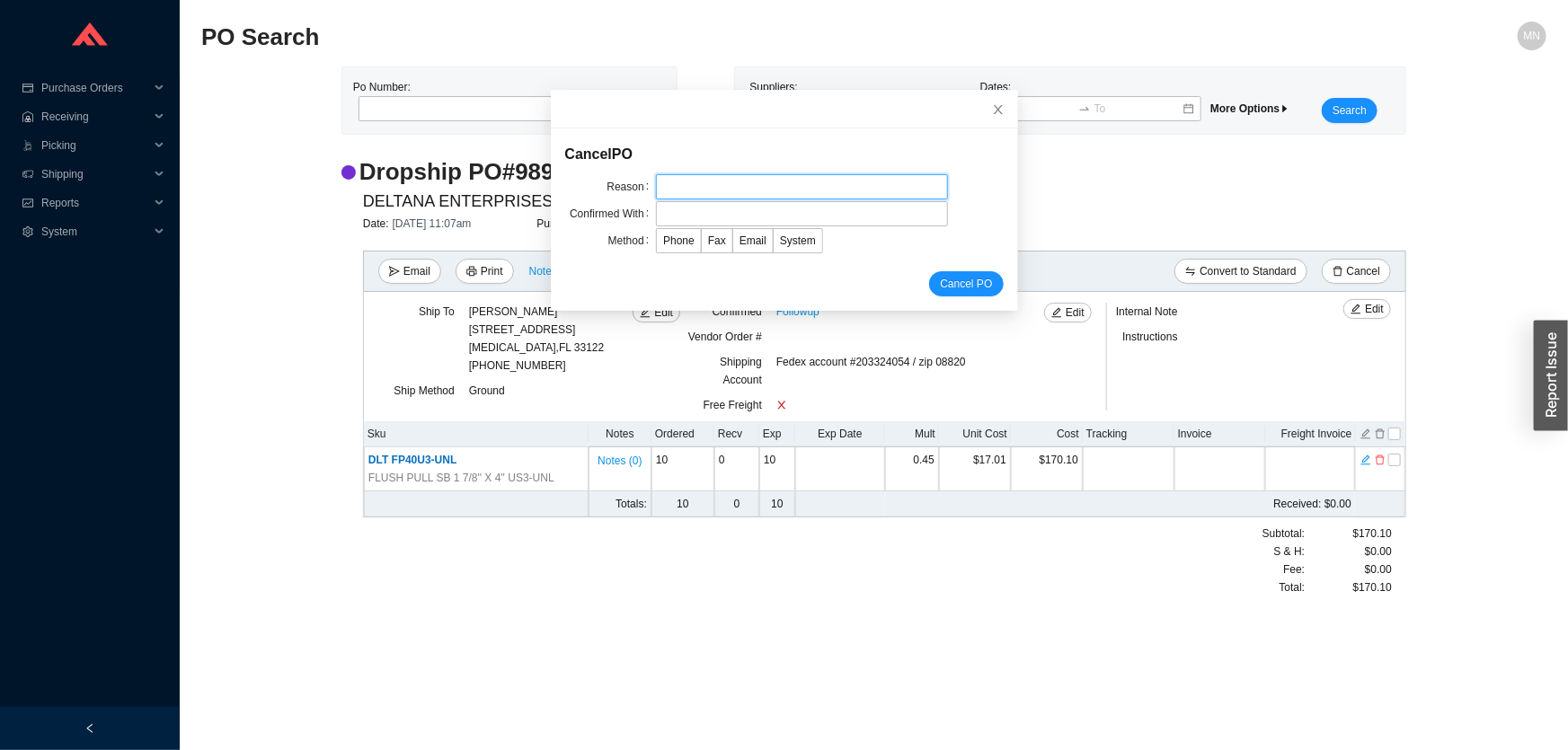
click at [750, 192] on input "text" at bounding box center [801, 187] width 292 height 26
type input "customer request"
click at [746, 209] on input "text" at bounding box center [801, 213] width 292 height 26
type input "Orders"
drag, startPoint x: 737, startPoint y: 247, endPoint x: 786, endPoint y: 253, distance: 49.4
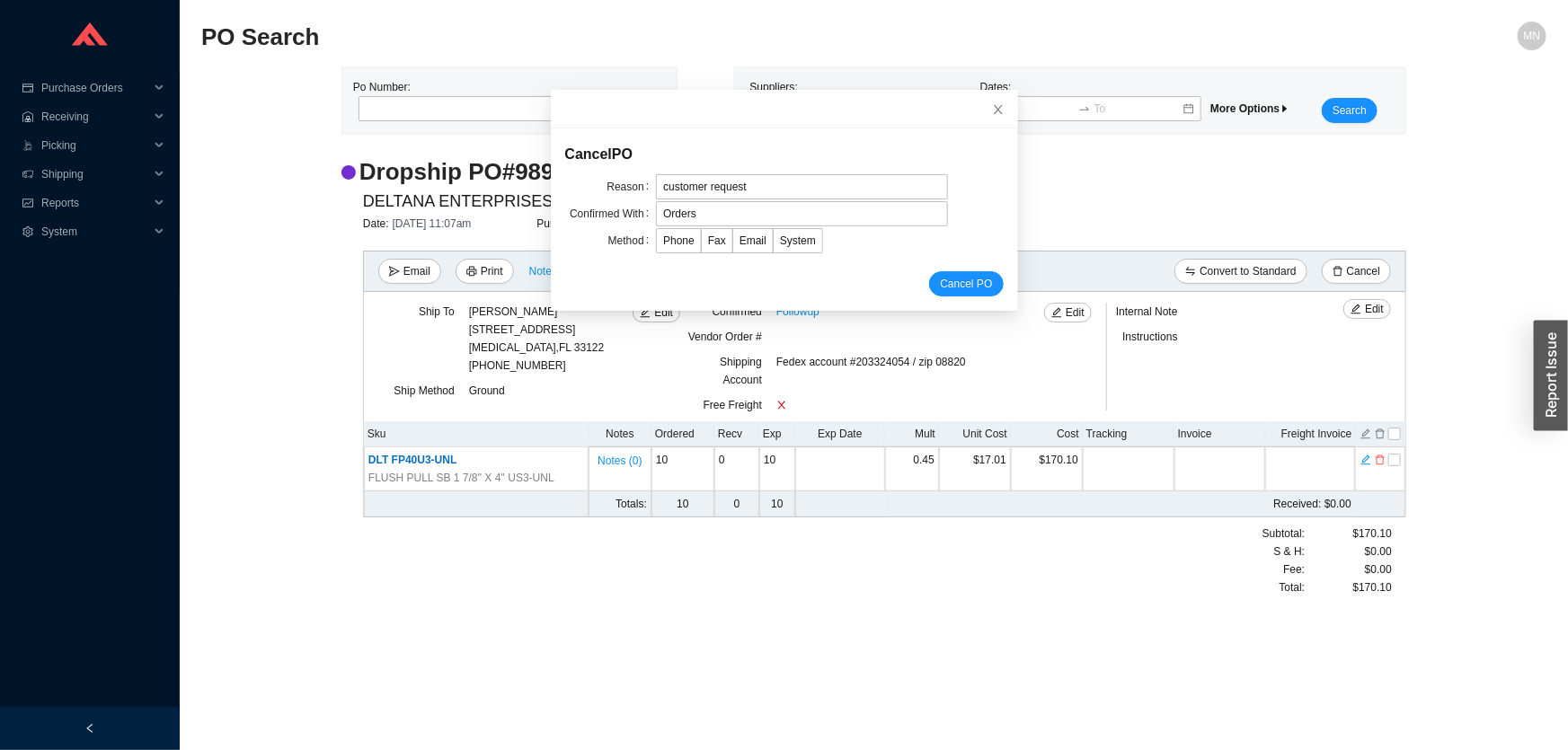
click at [738, 247] on label "Email" at bounding box center [753, 241] width 41 height 26
click at [733, 245] on input "Email" at bounding box center [733, 245] width 0 height 0
click at [952, 275] on span "Cancel PO" at bounding box center [965, 283] width 52 height 18
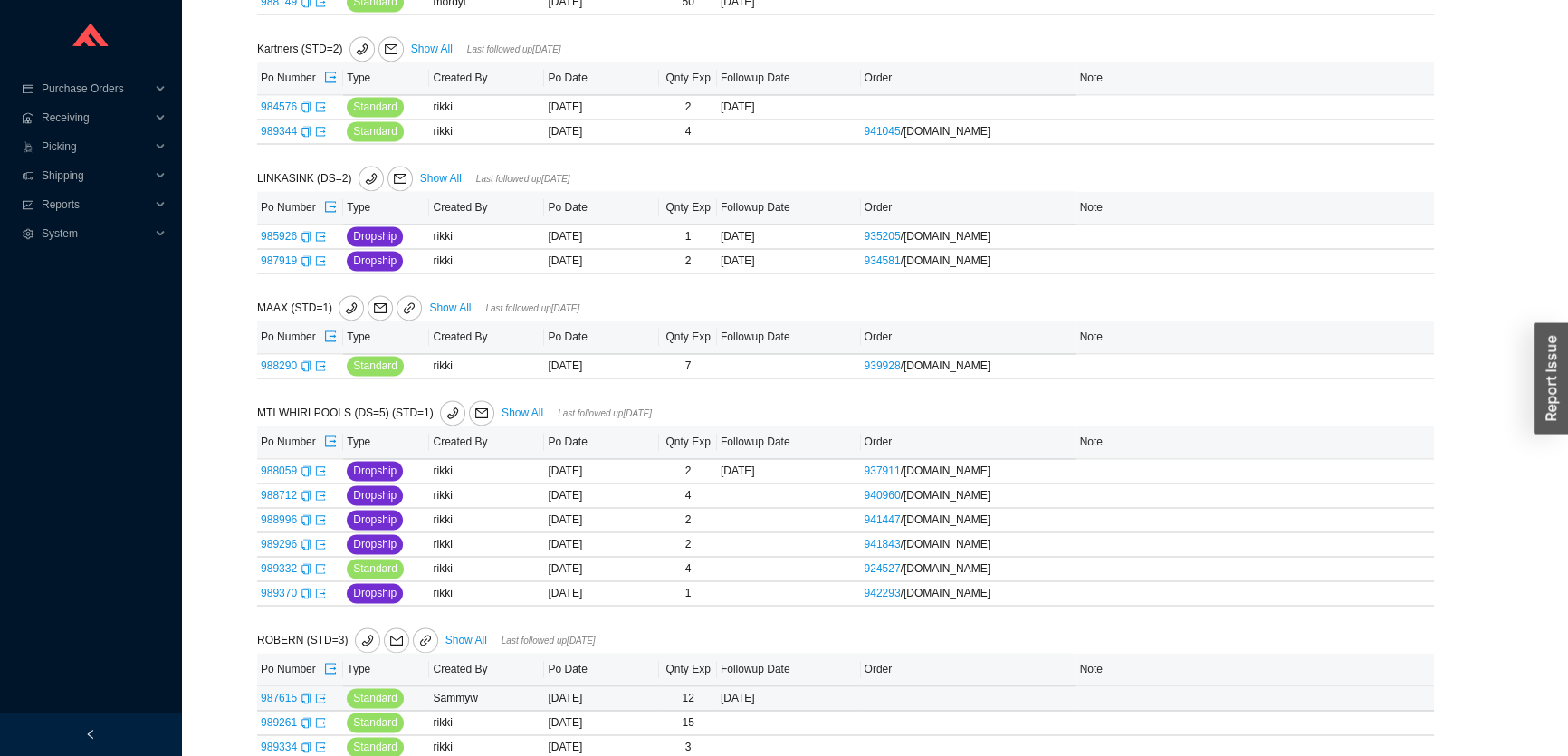
scroll to position [3237, 0]
